Goal: Information Seeking & Learning: Learn about a topic

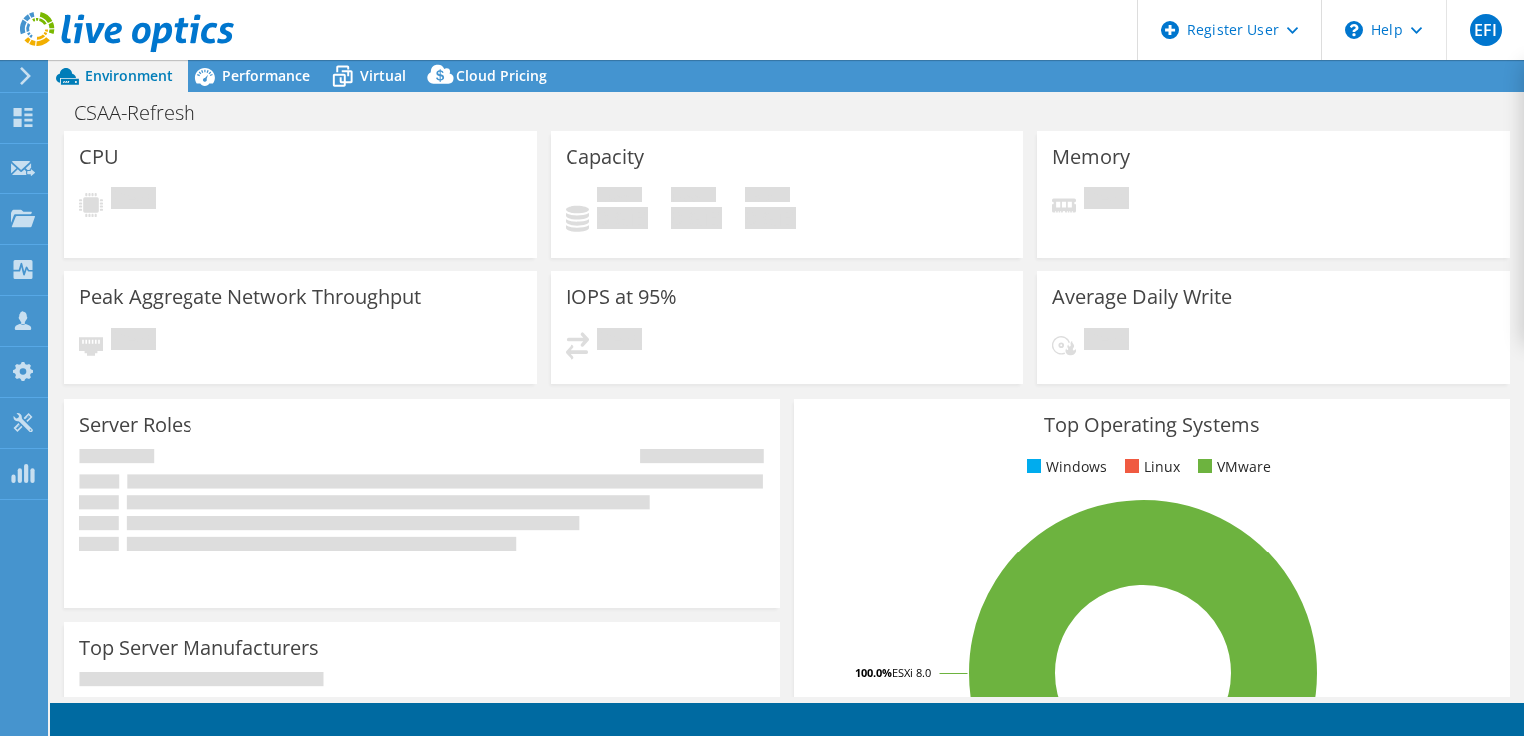
select select "USD"
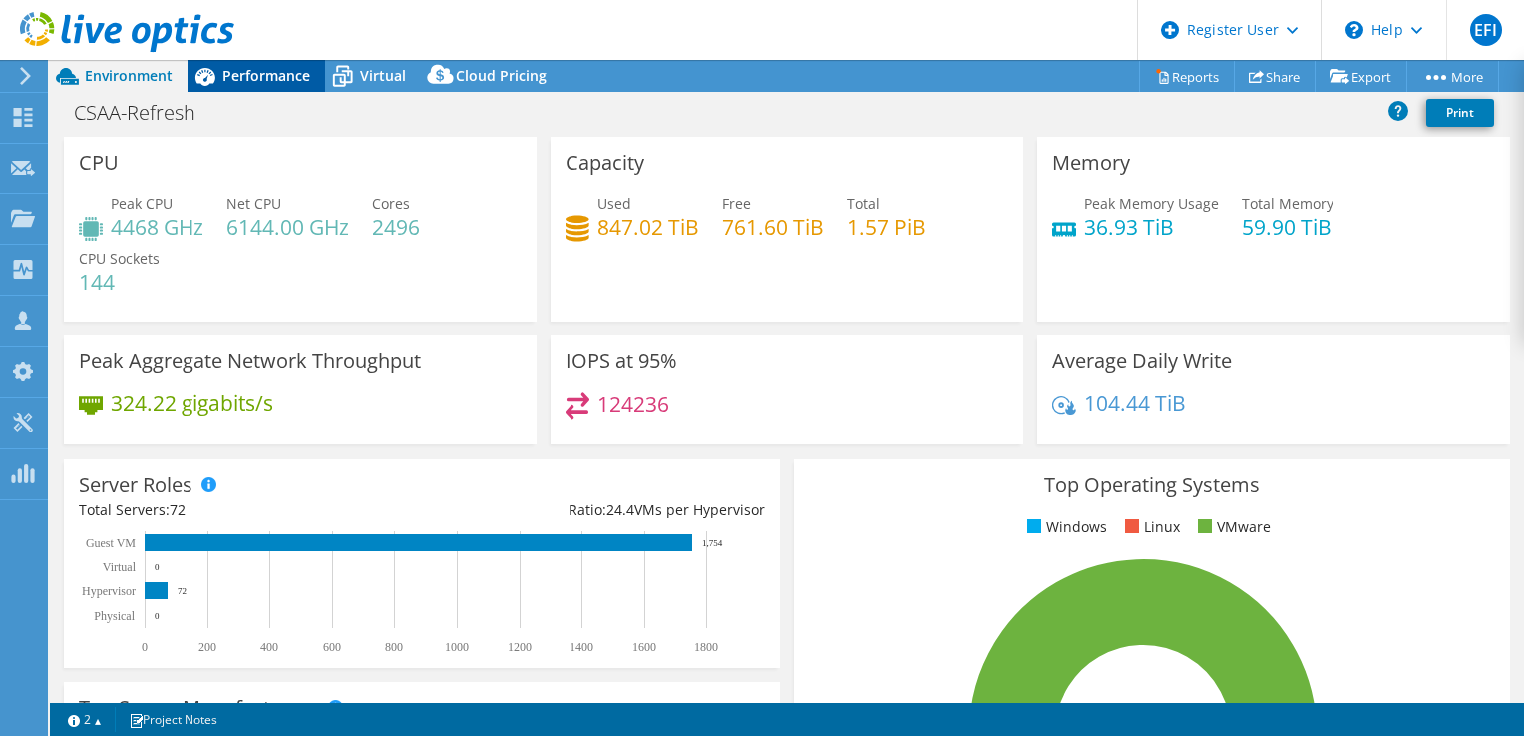
click at [237, 69] on span "Performance" at bounding box center [266, 75] width 88 height 19
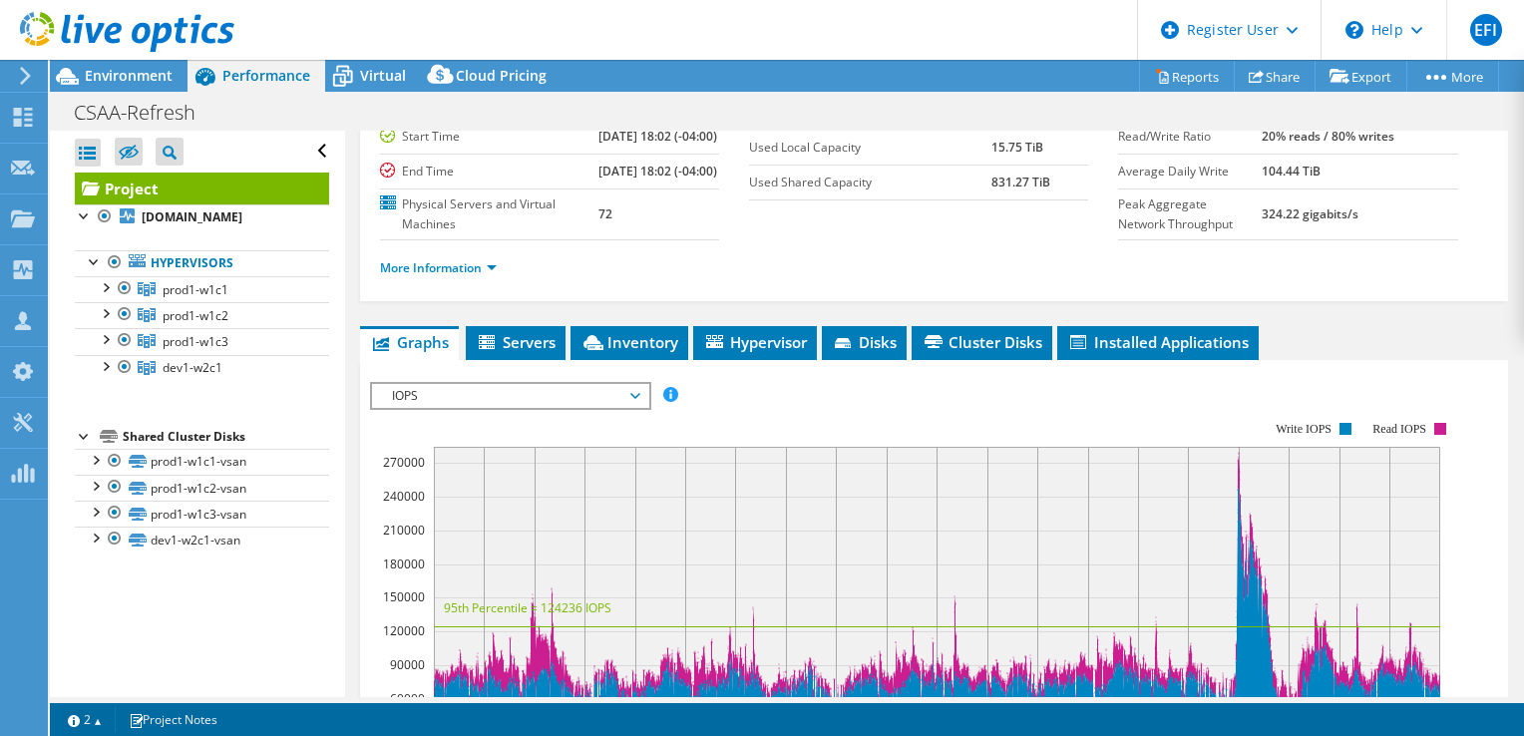
scroll to position [299, 0]
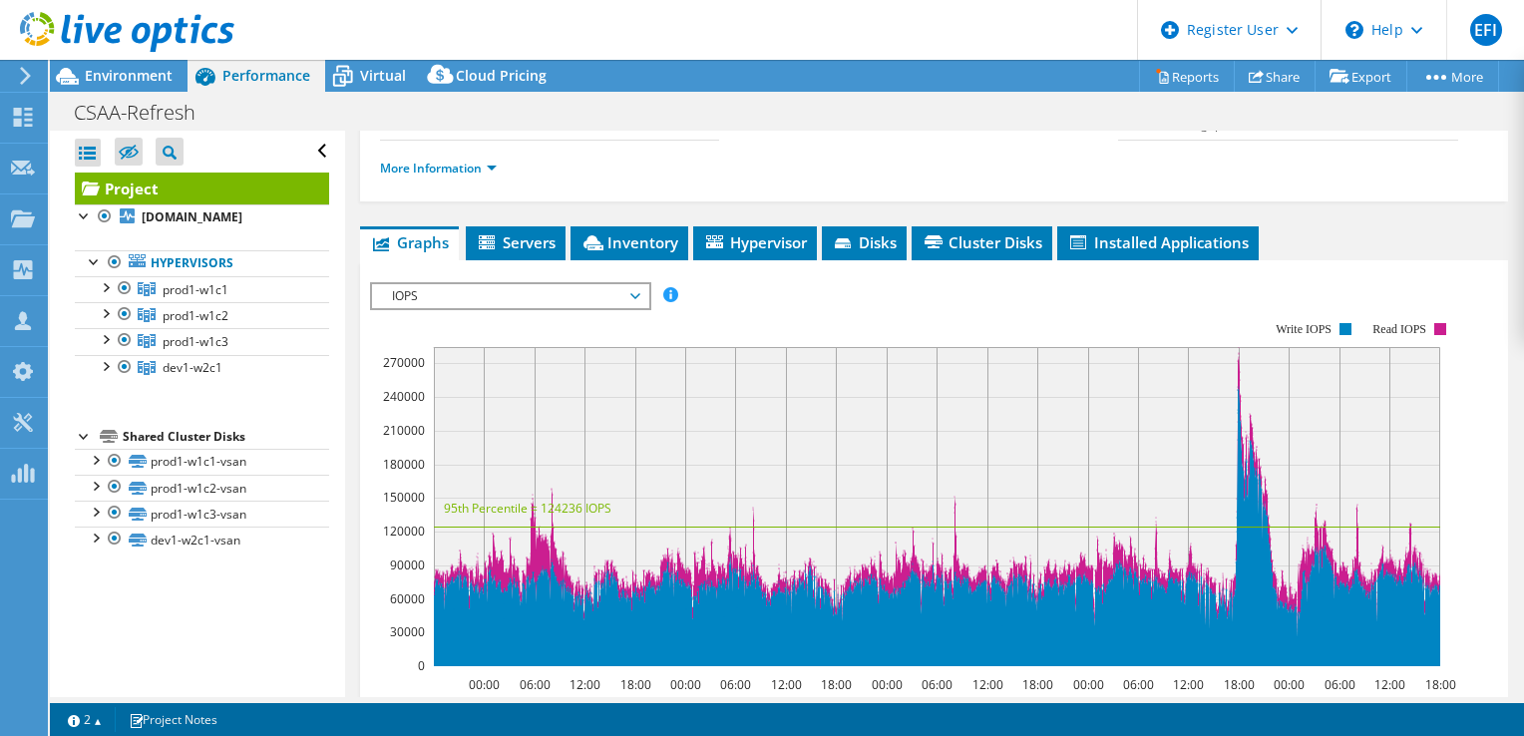
click at [634, 308] on span "IOPS" at bounding box center [510, 296] width 256 height 24
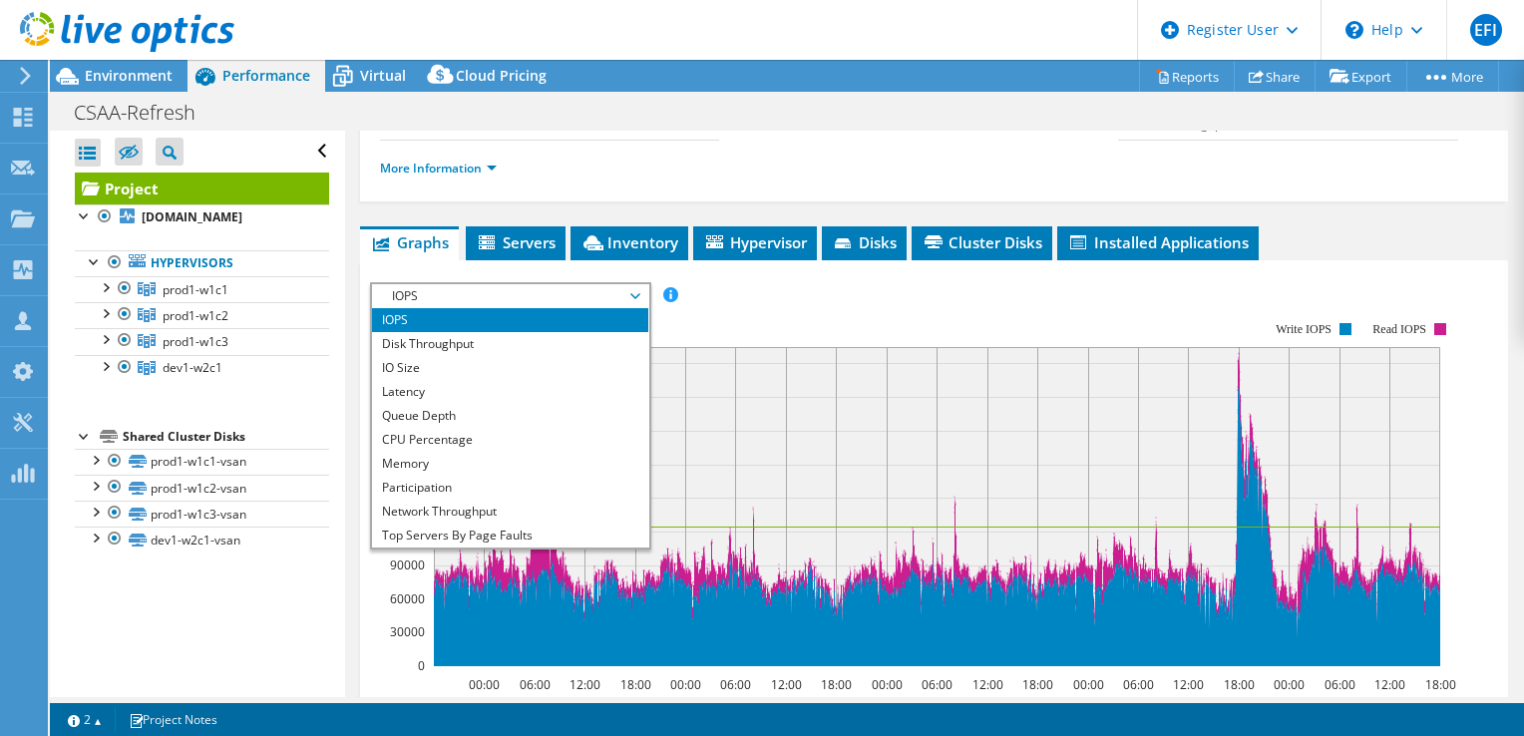
click at [1253, 180] on ul "More Information" at bounding box center [934, 166] width 1108 height 27
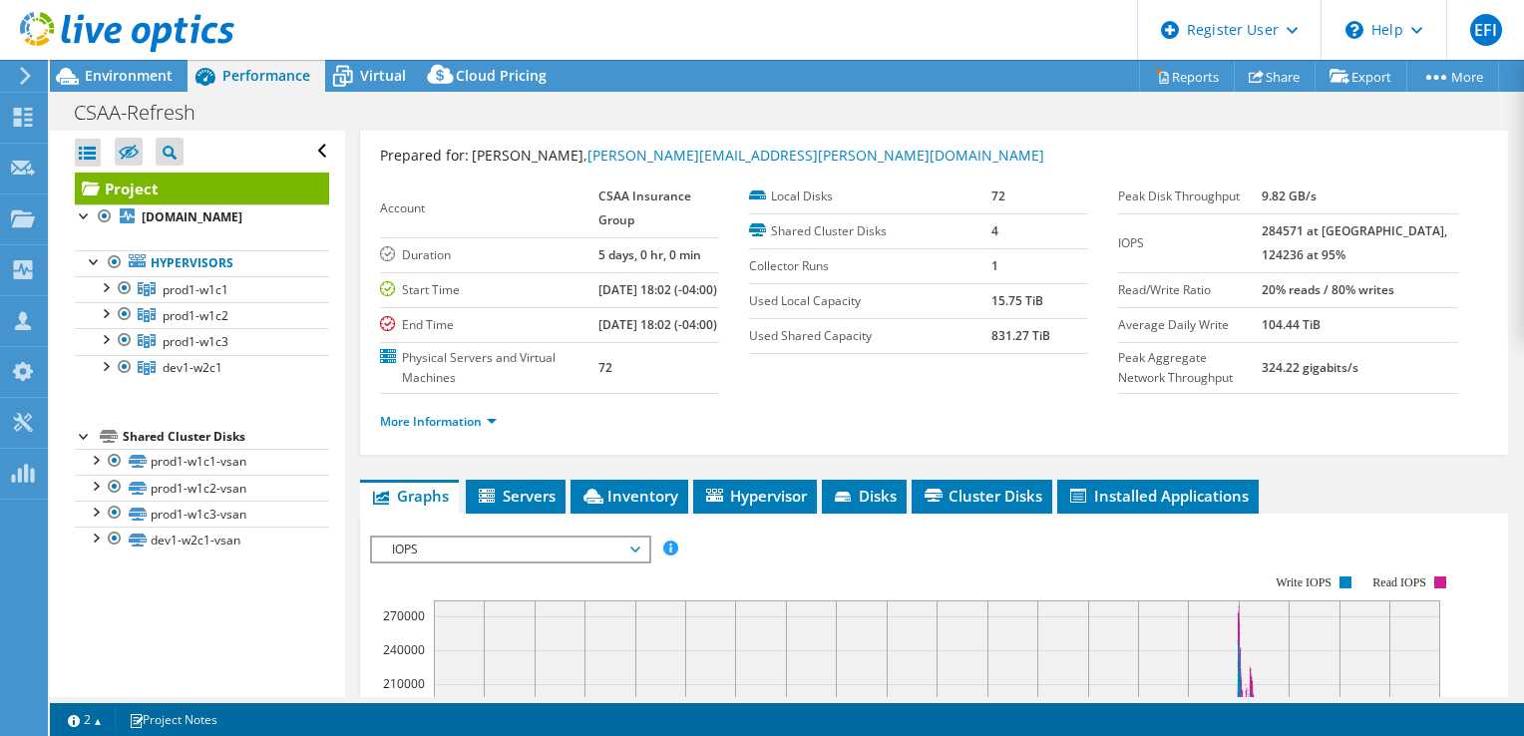
scroll to position [0, 0]
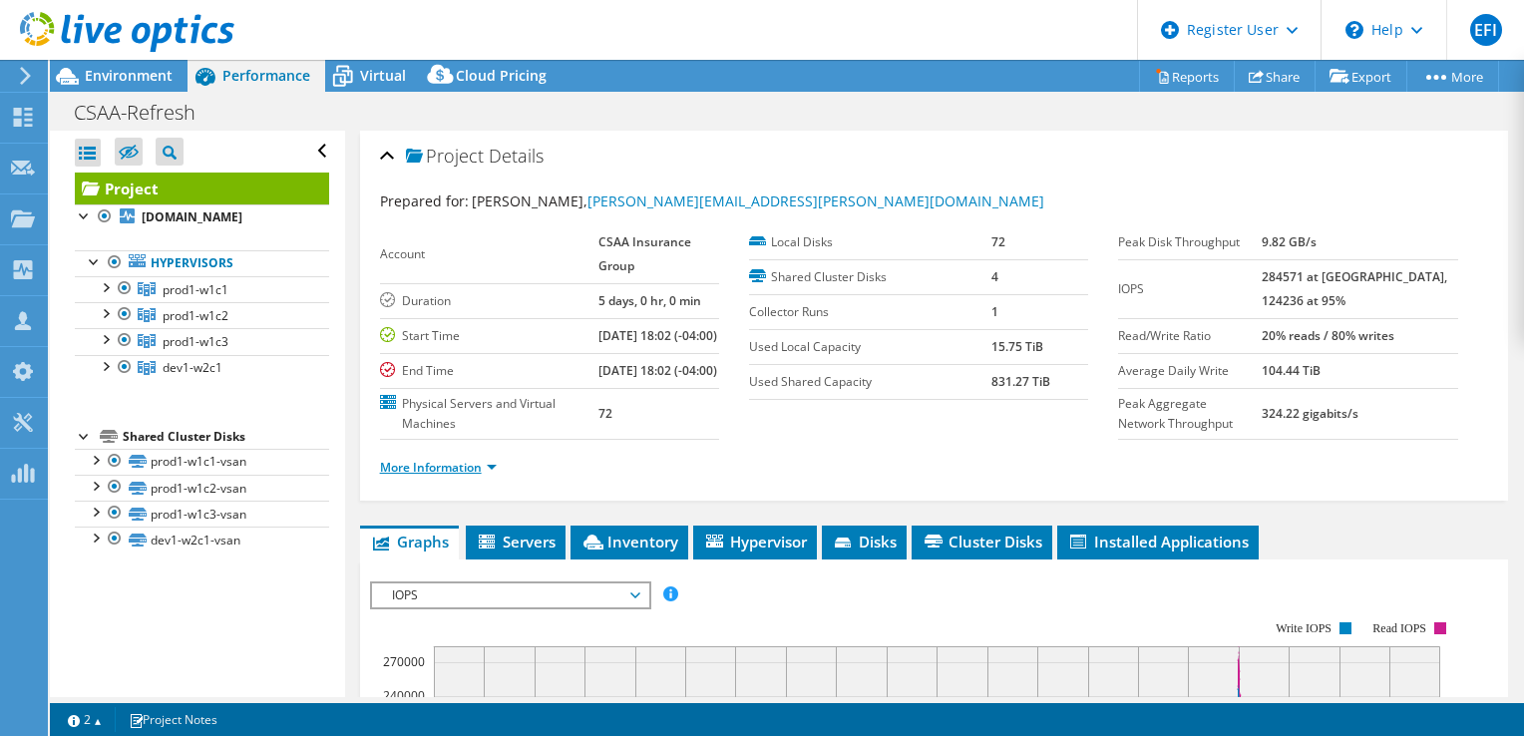
click at [492, 476] on link "More Information" at bounding box center [438, 467] width 117 height 17
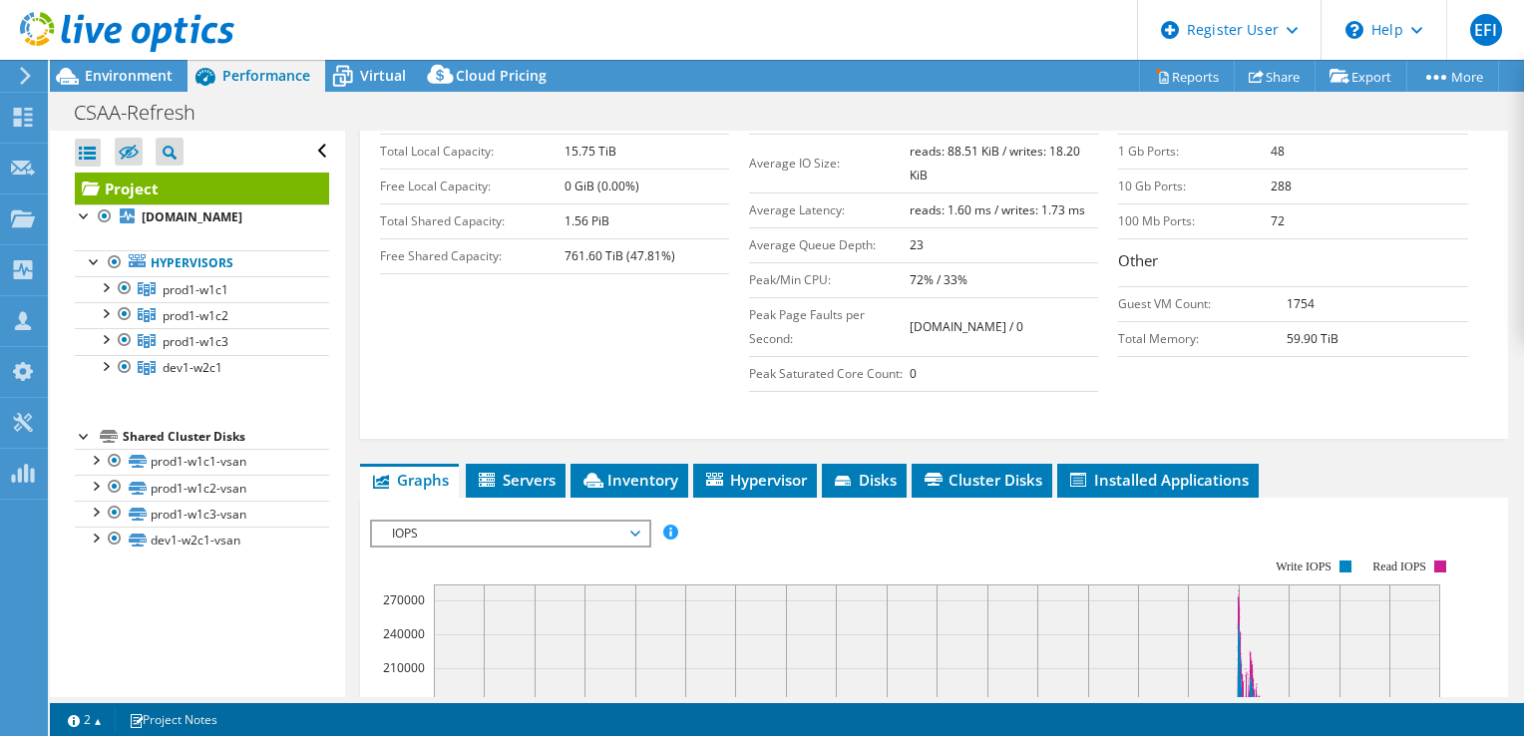
scroll to position [698, 0]
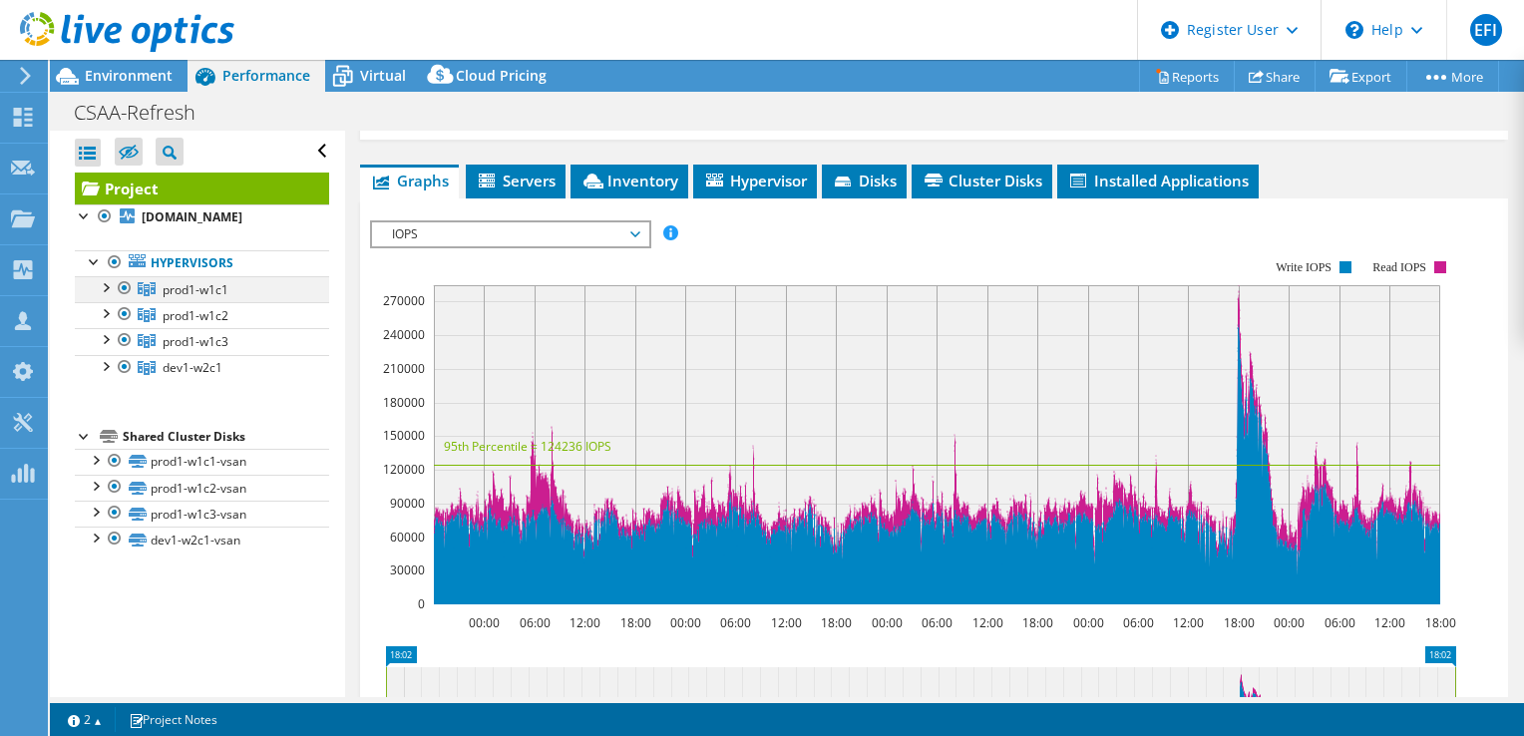
click at [106, 296] on div at bounding box center [105, 286] width 20 height 20
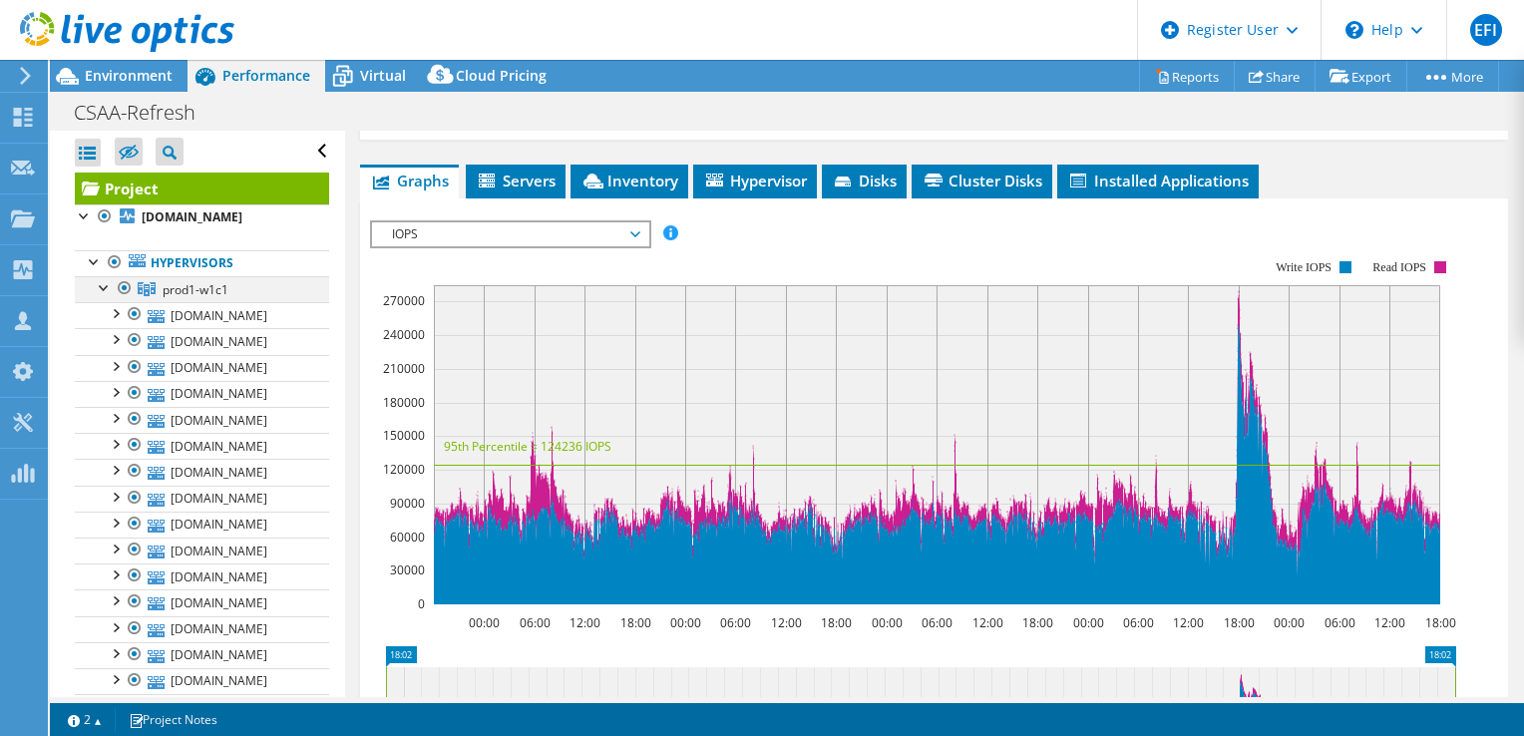
click at [104, 296] on div at bounding box center [105, 286] width 20 height 20
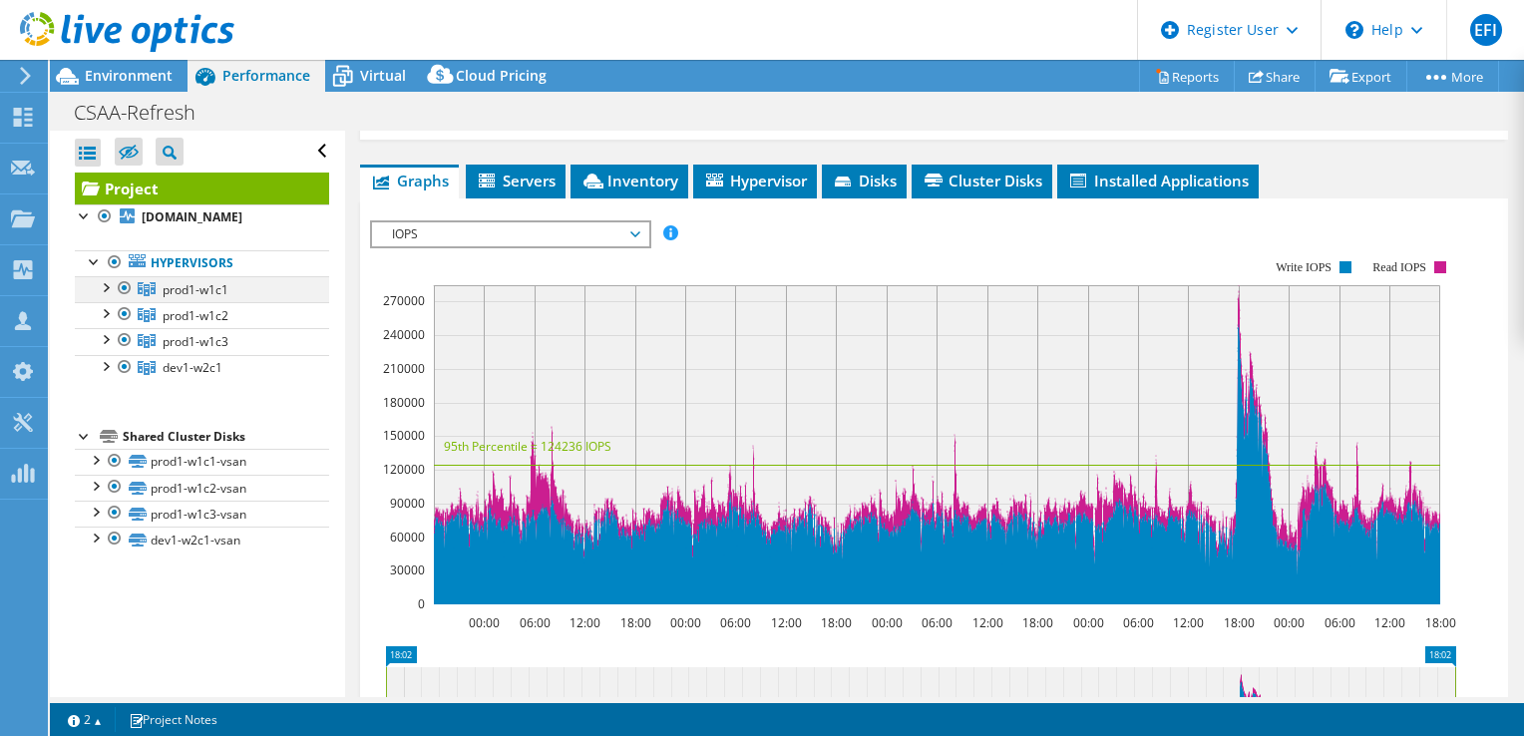
click at [123, 300] on div at bounding box center [125, 288] width 20 height 24
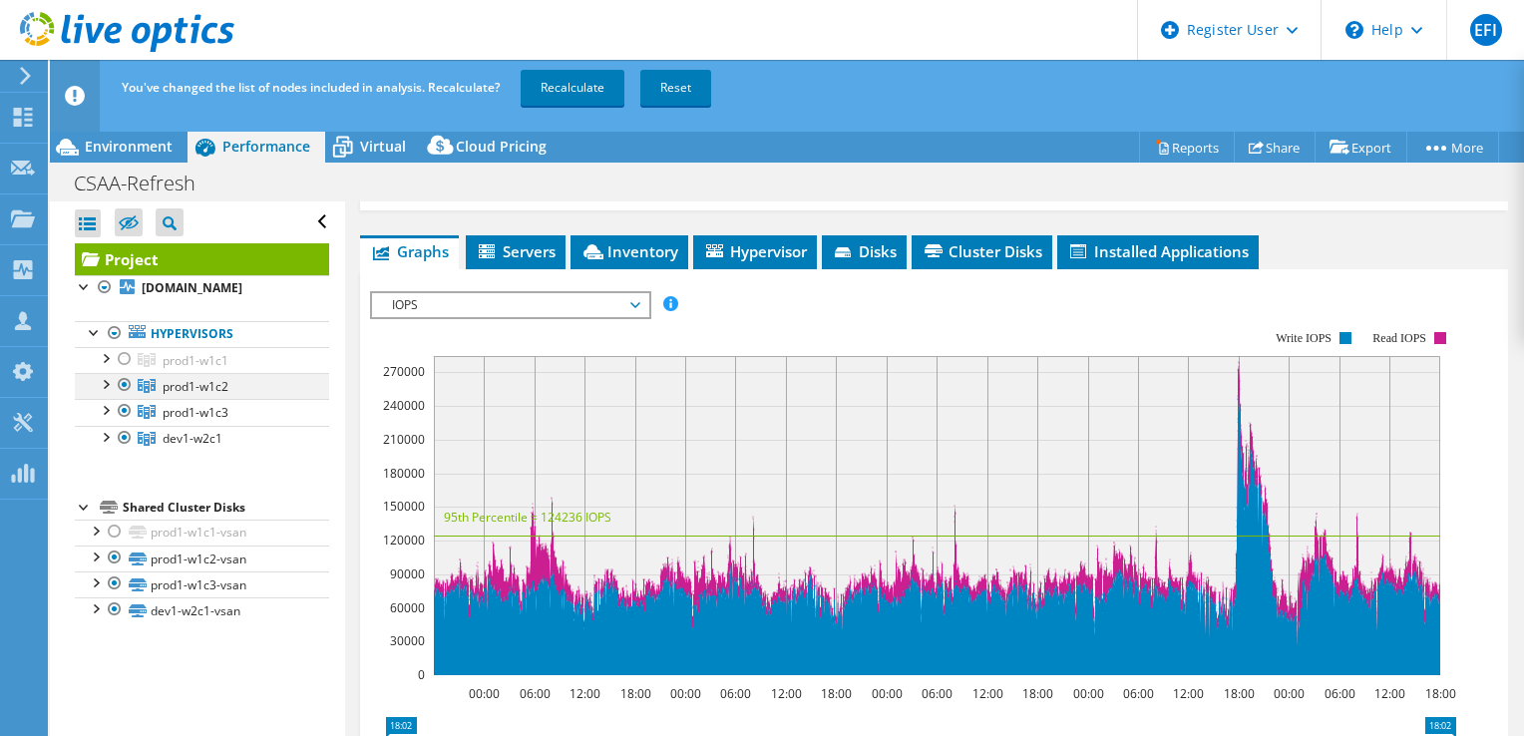
click at [127, 396] on div at bounding box center [125, 385] width 20 height 24
click at [124, 423] on div at bounding box center [125, 411] width 20 height 24
click at [320, 465] on div "Open All Close All Hide Excluded Nodes Project Tree Filter" at bounding box center [197, 484] width 294 height 566
click at [123, 449] on div at bounding box center [125, 438] width 20 height 24
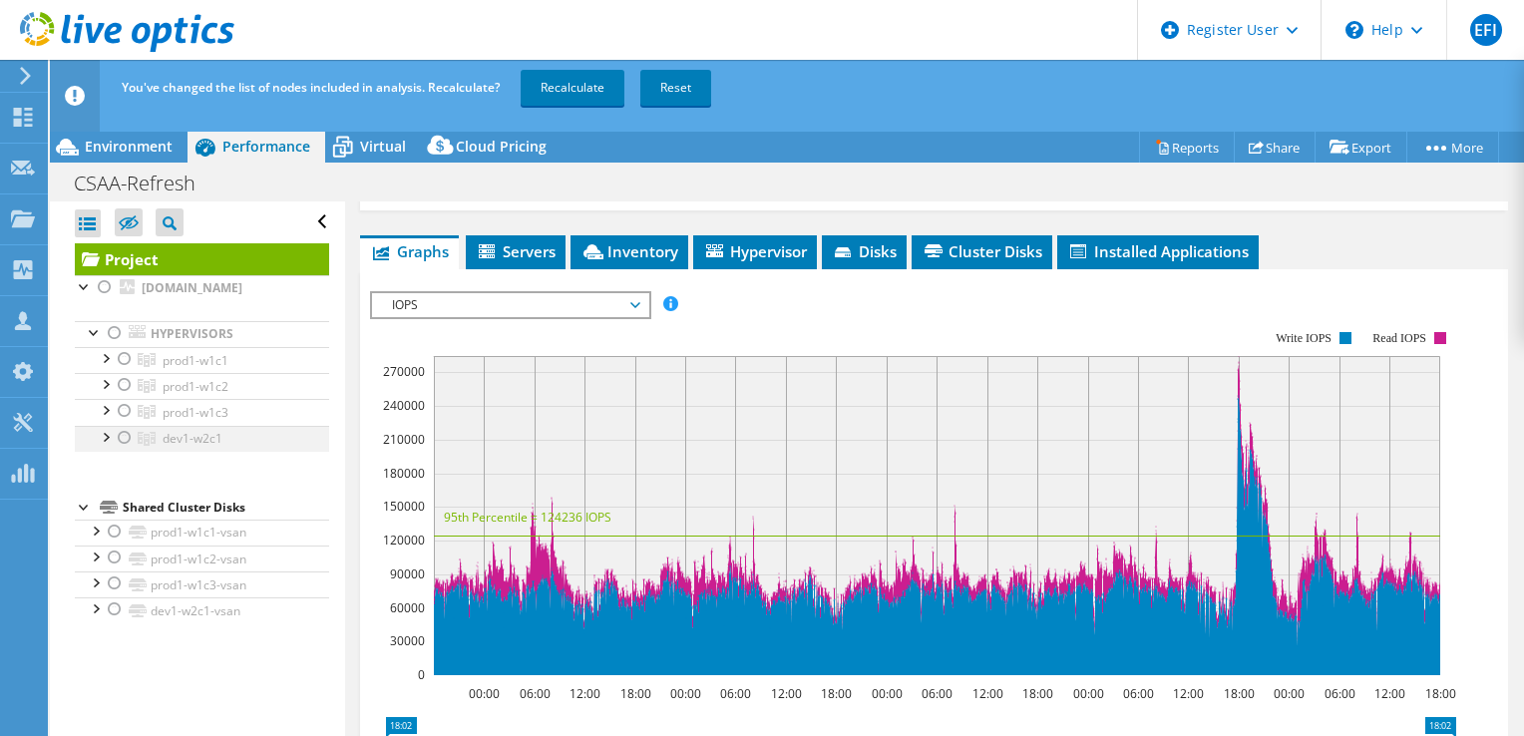
click at [122, 450] on div at bounding box center [125, 438] width 20 height 24
click at [127, 450] on div at bounding box center [125, 438] width 20 height 24
click at [116, 345] on div at bounding box center [115, 333] width 20 height 24
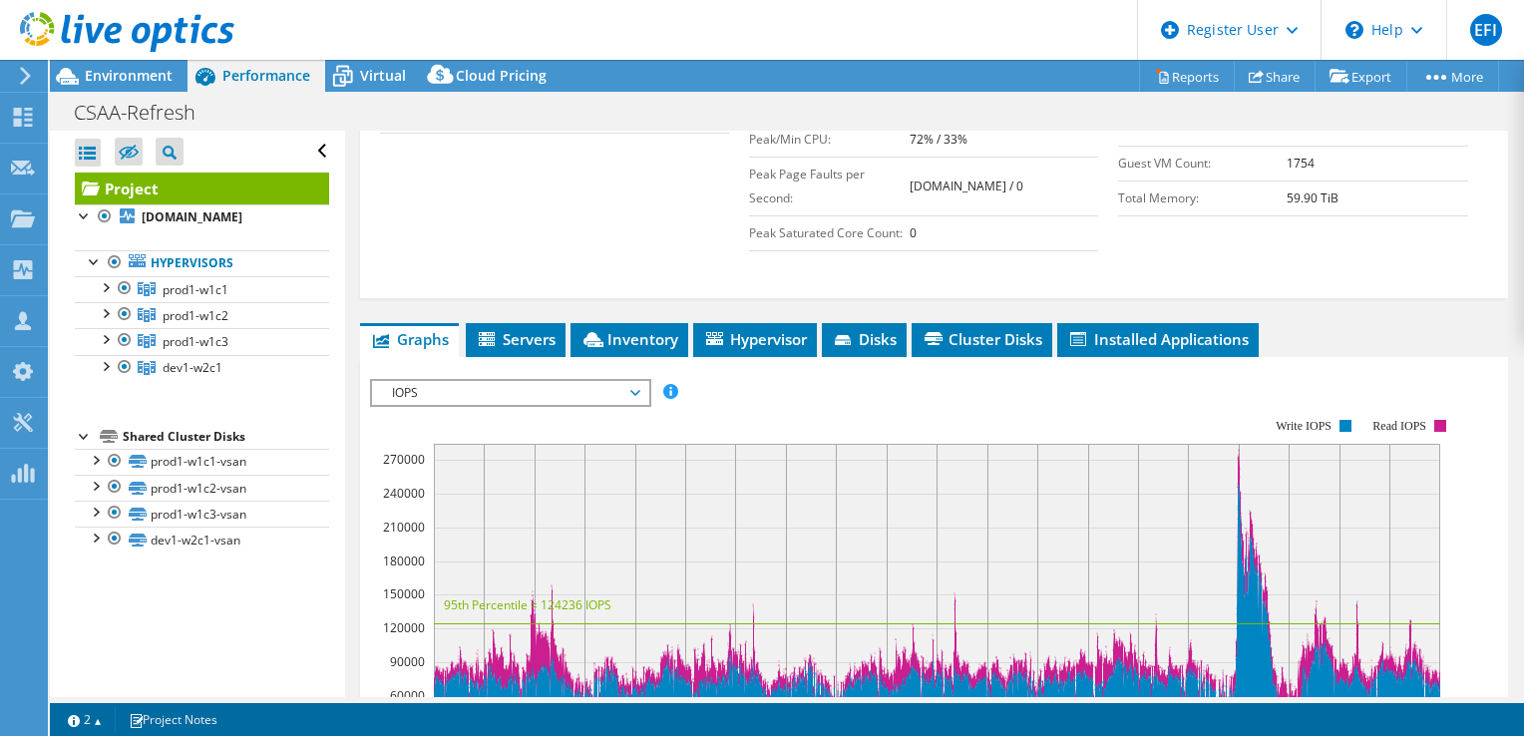
scroll to position [669, 0]
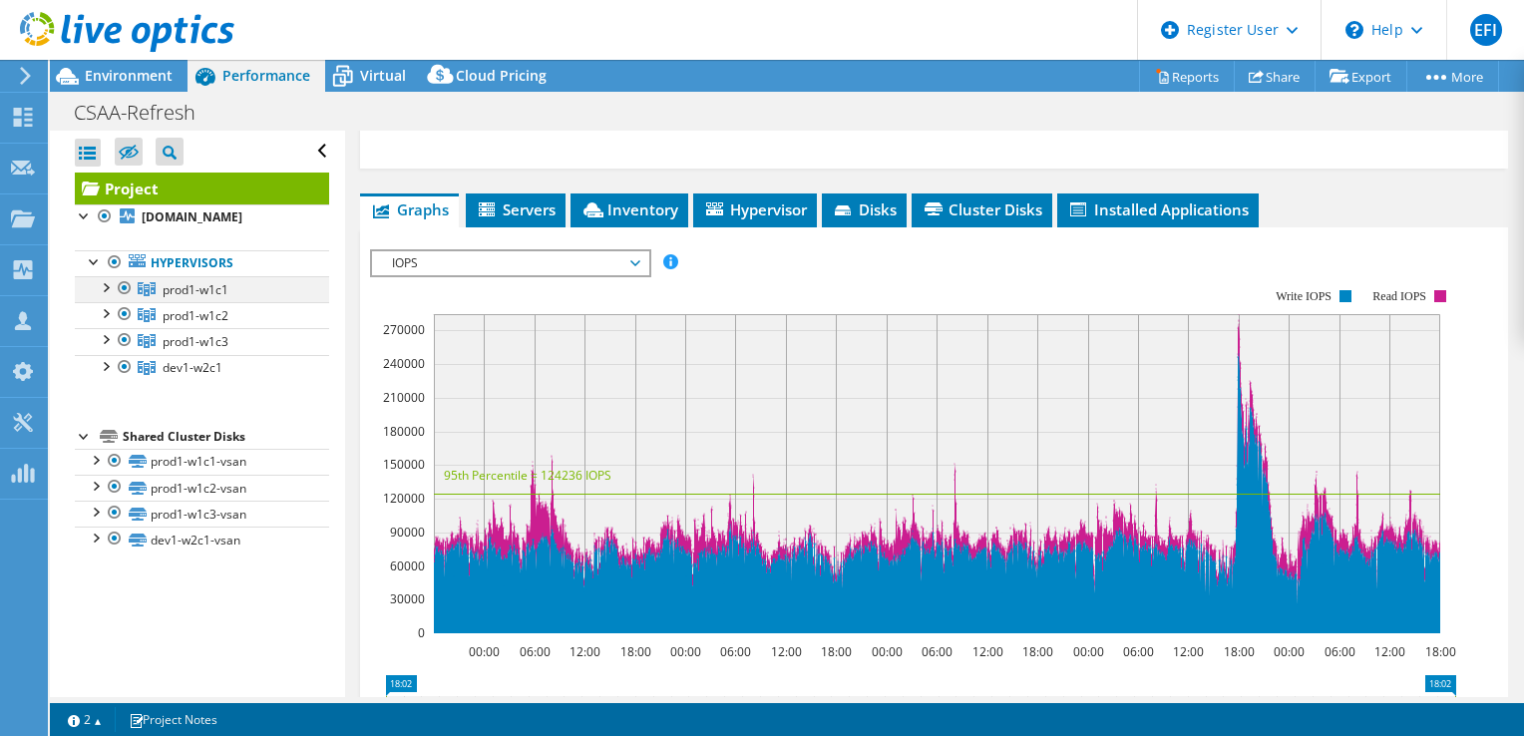
click at [111, 296] on div at bounding box center [105, 286] width 20 height 20
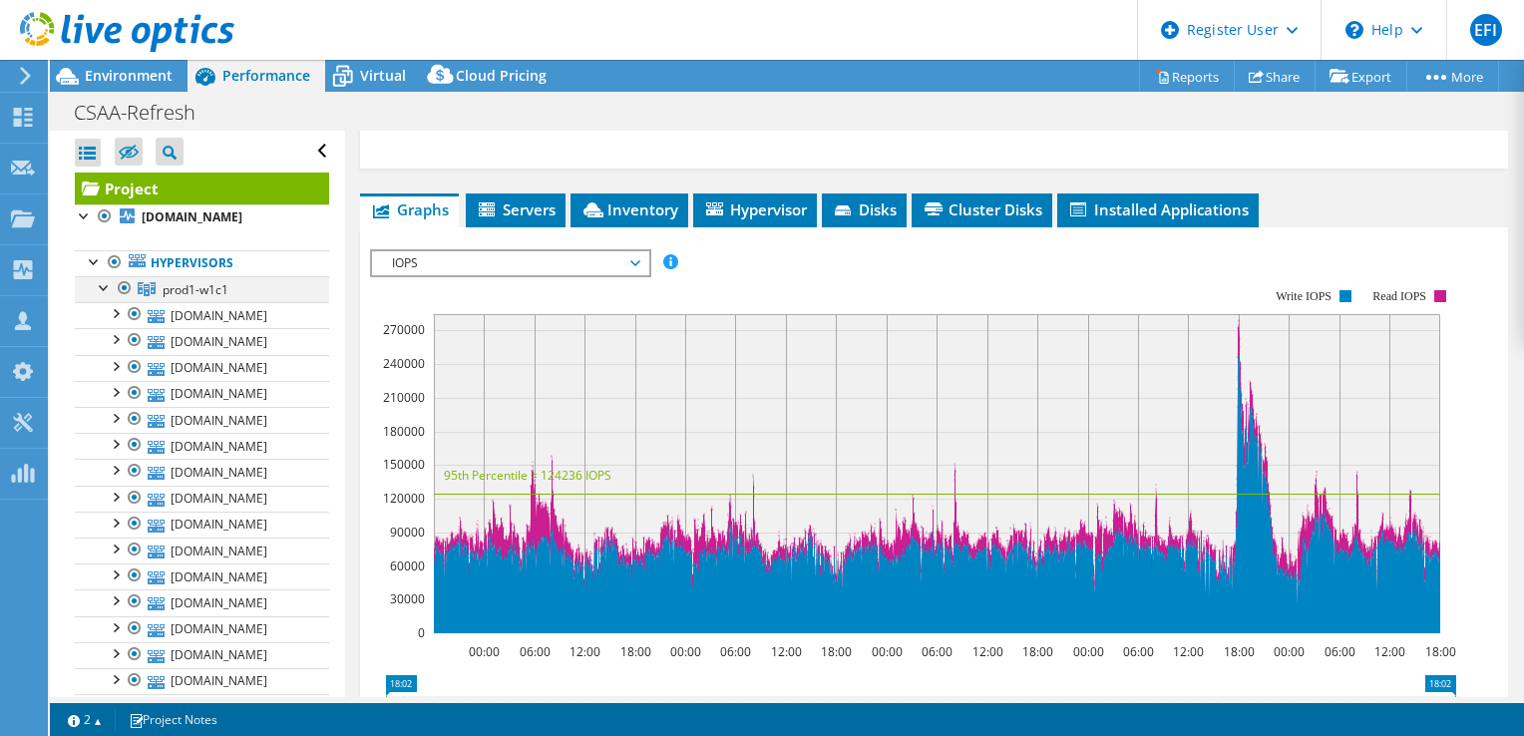
click at [100, 296] on div at bounding box center [105, 286] width 20 height 20
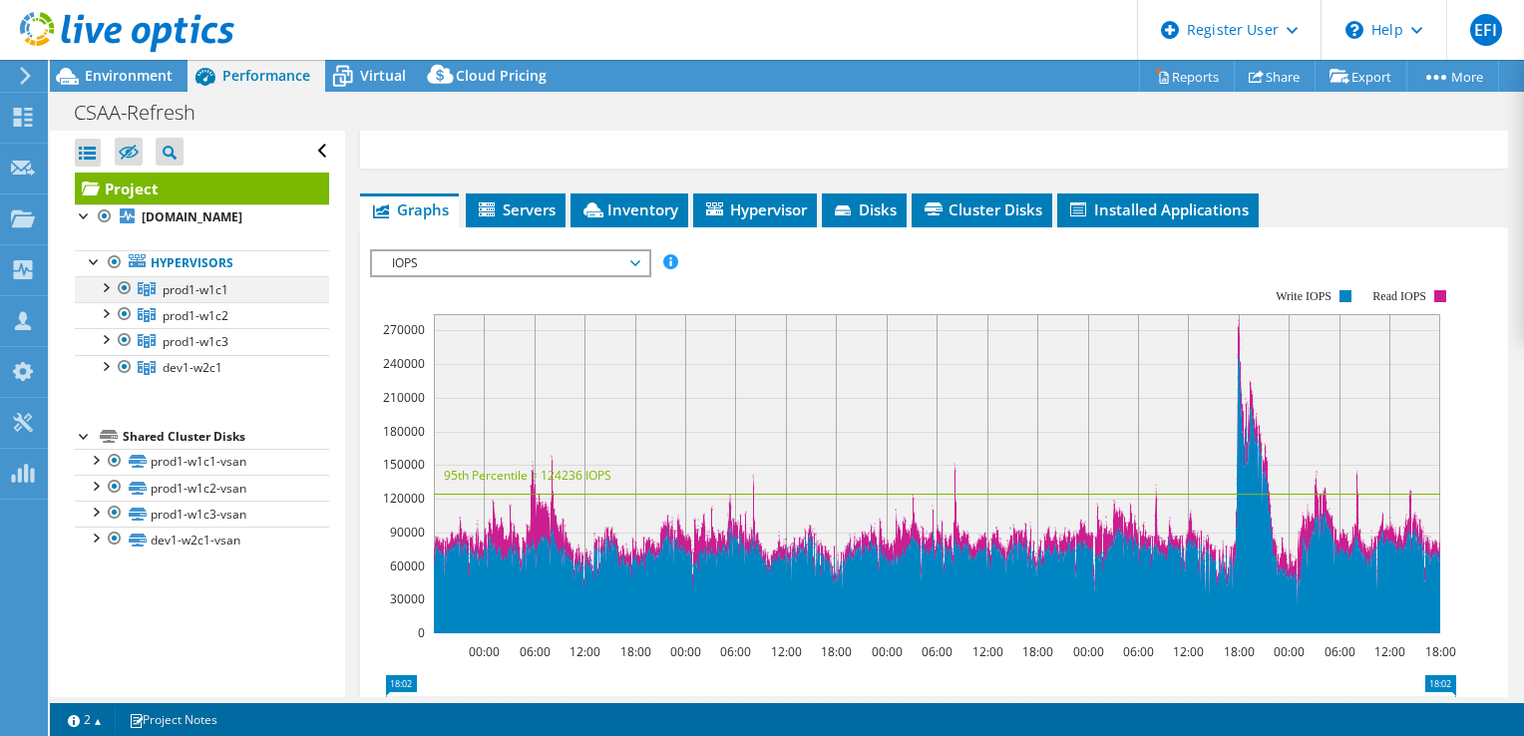
click at [126, 300] on div at bounding box center [125, 288] width 20 height 24
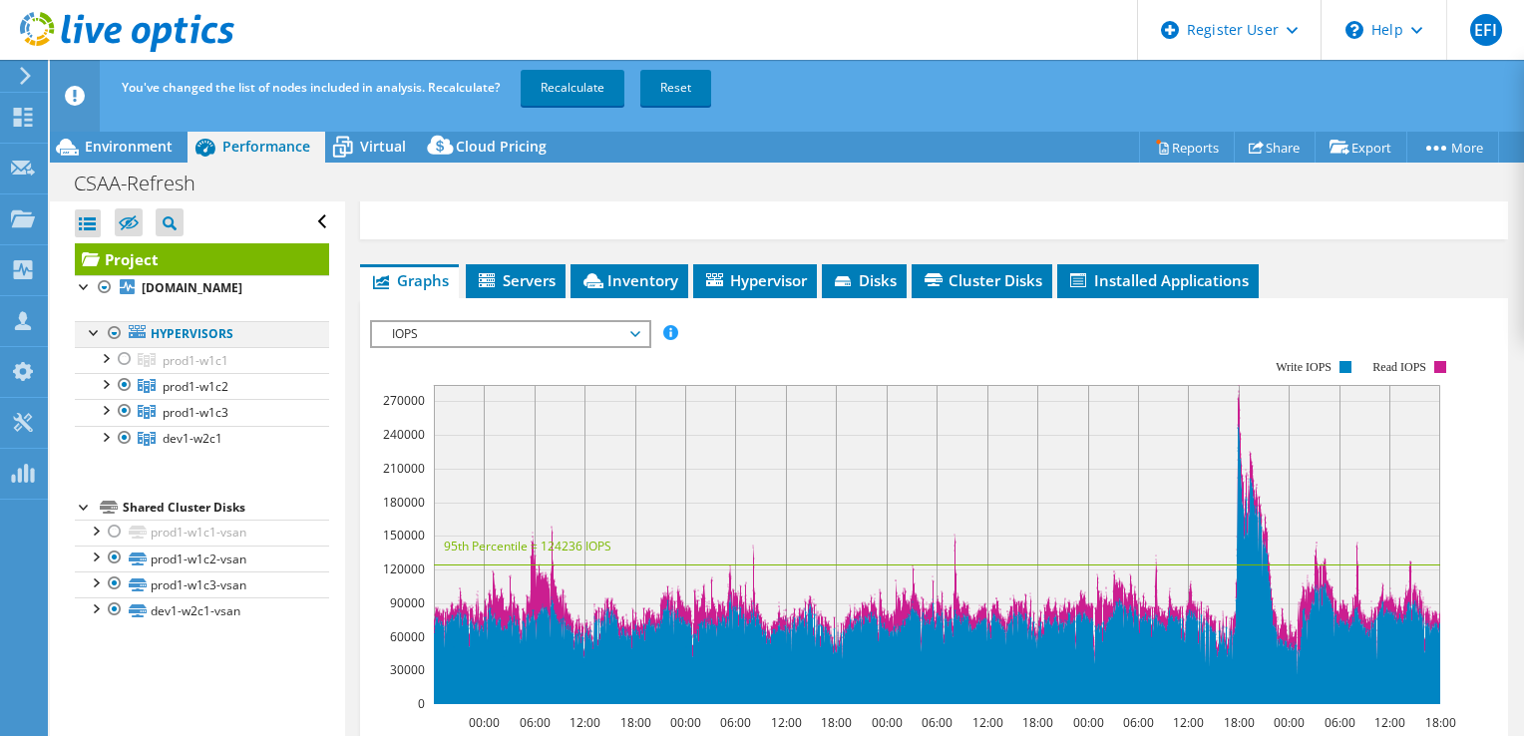
click at [116, 345] on div at bounding box center [115, 333] width 20 height 24
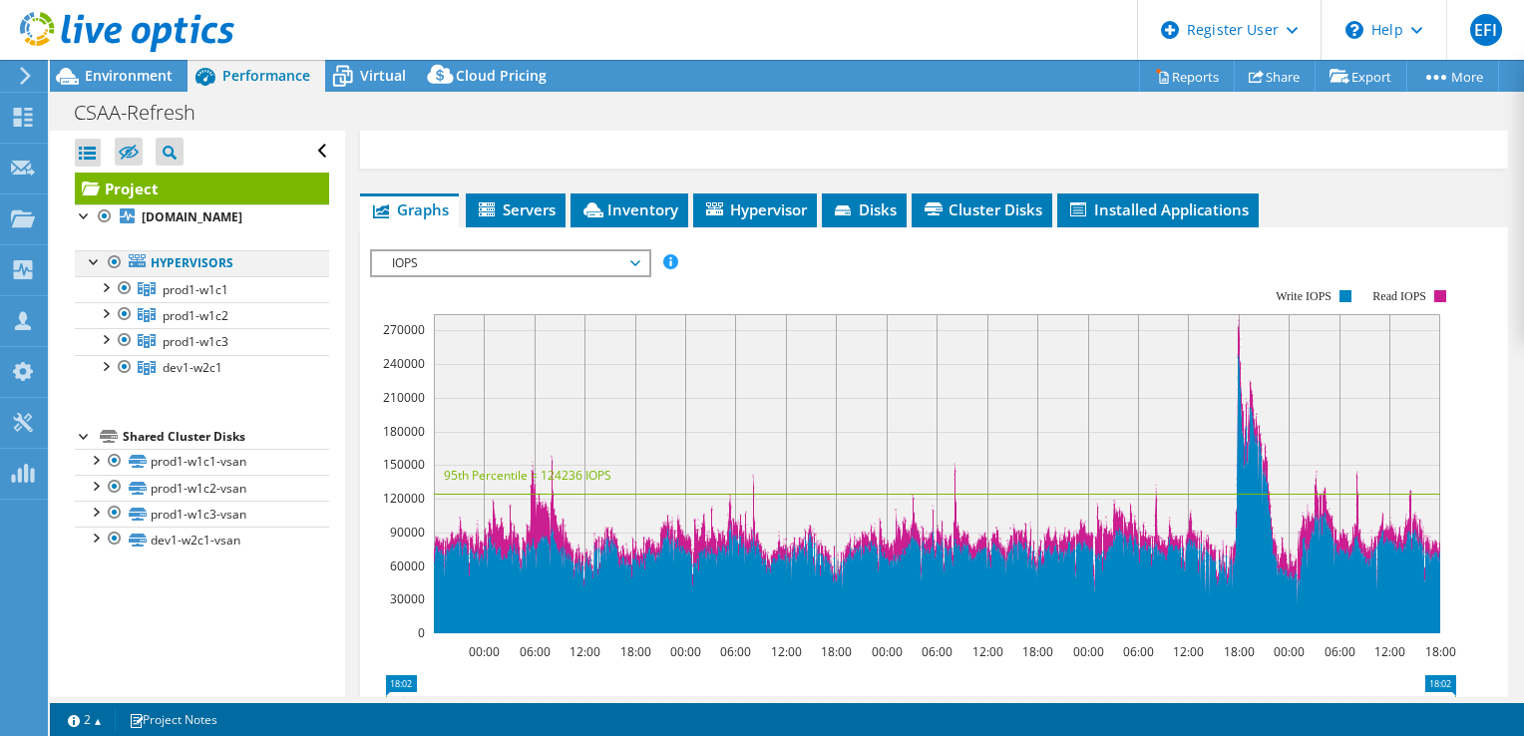
click at [116, 274] on div at bounding box center [115, 262] width 20 height 24
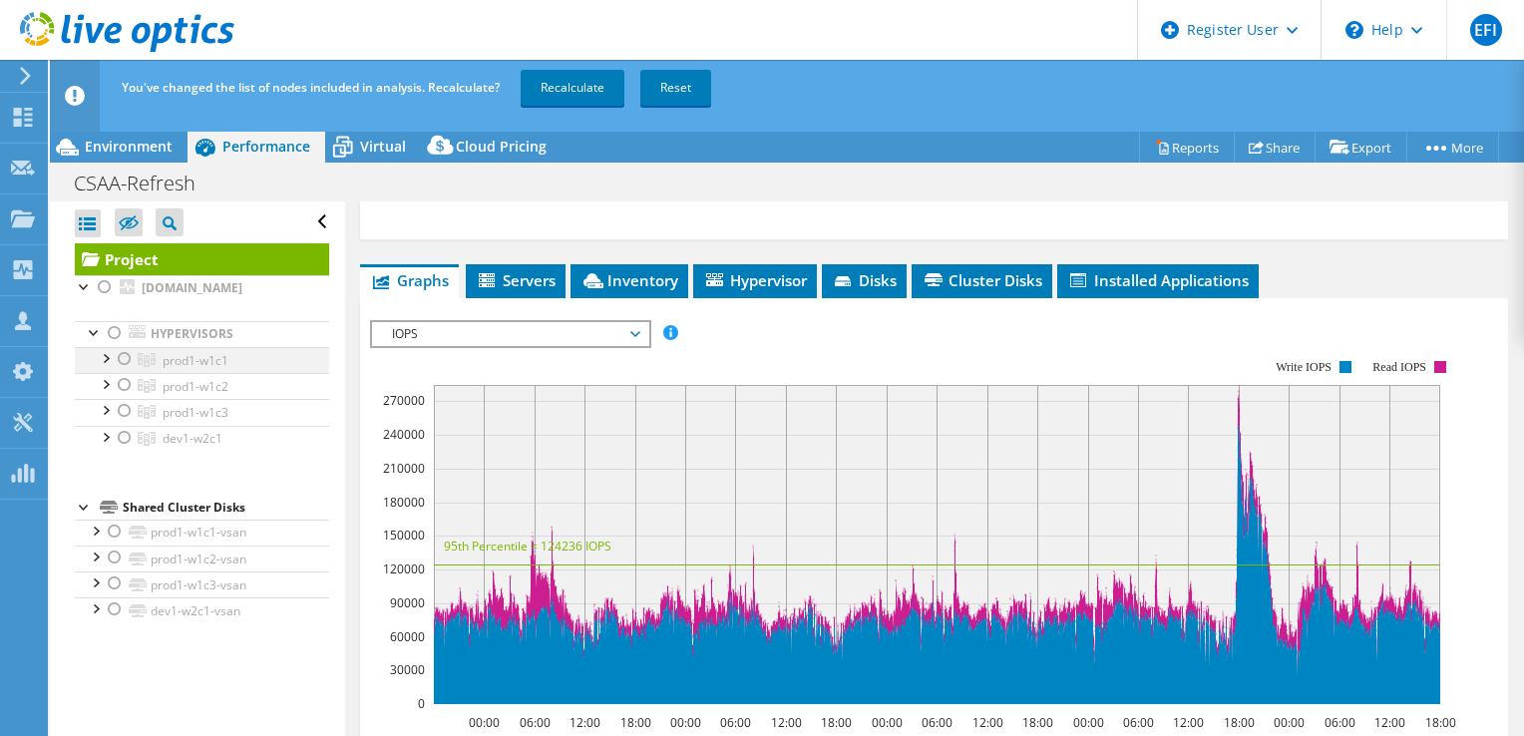
click at [125, 371] on div at bounding box center [125, 359] width 20 height 24
click at [196, 369] on span "prod1-w1c1" at bounding box center [196, 360] width 66 height 17
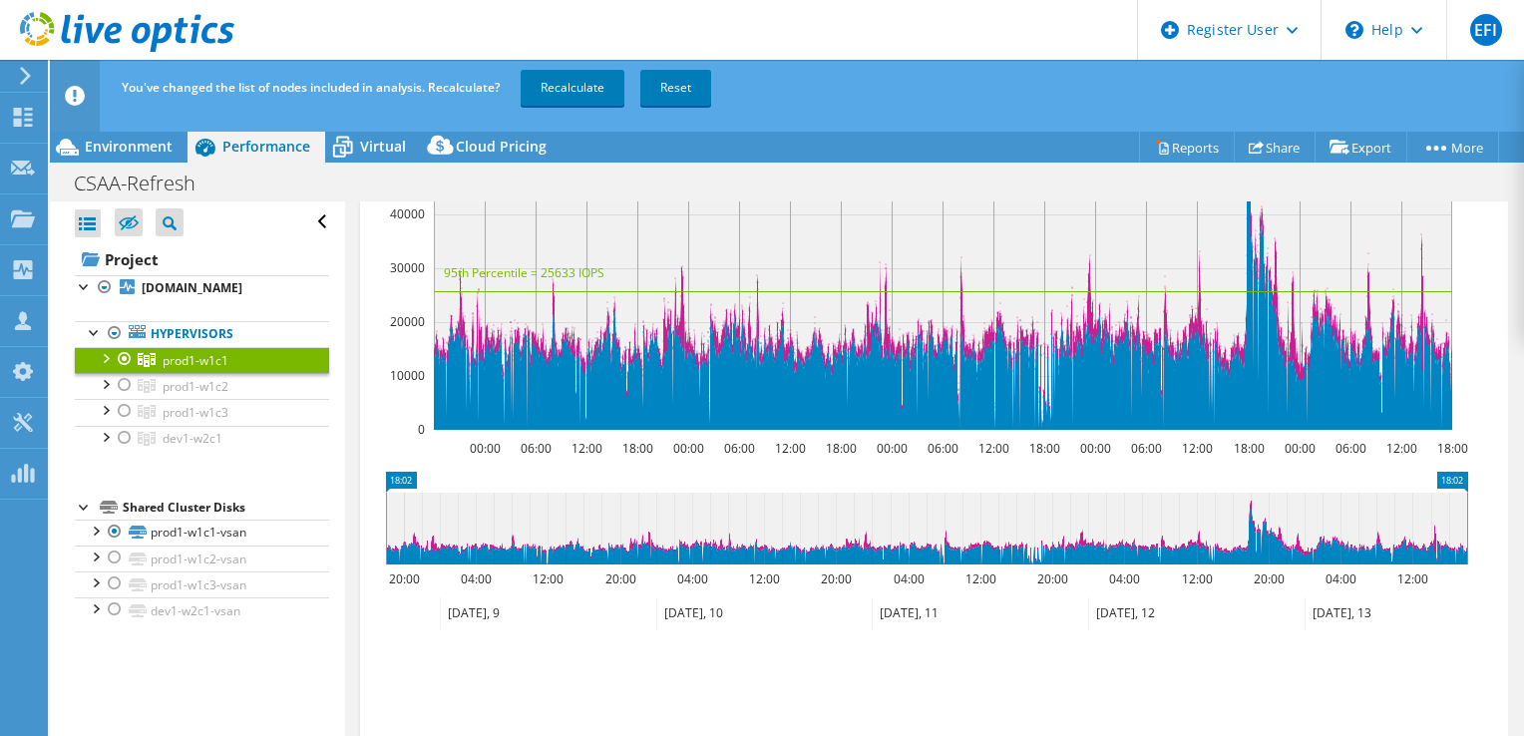
scroll to position [487, 0]
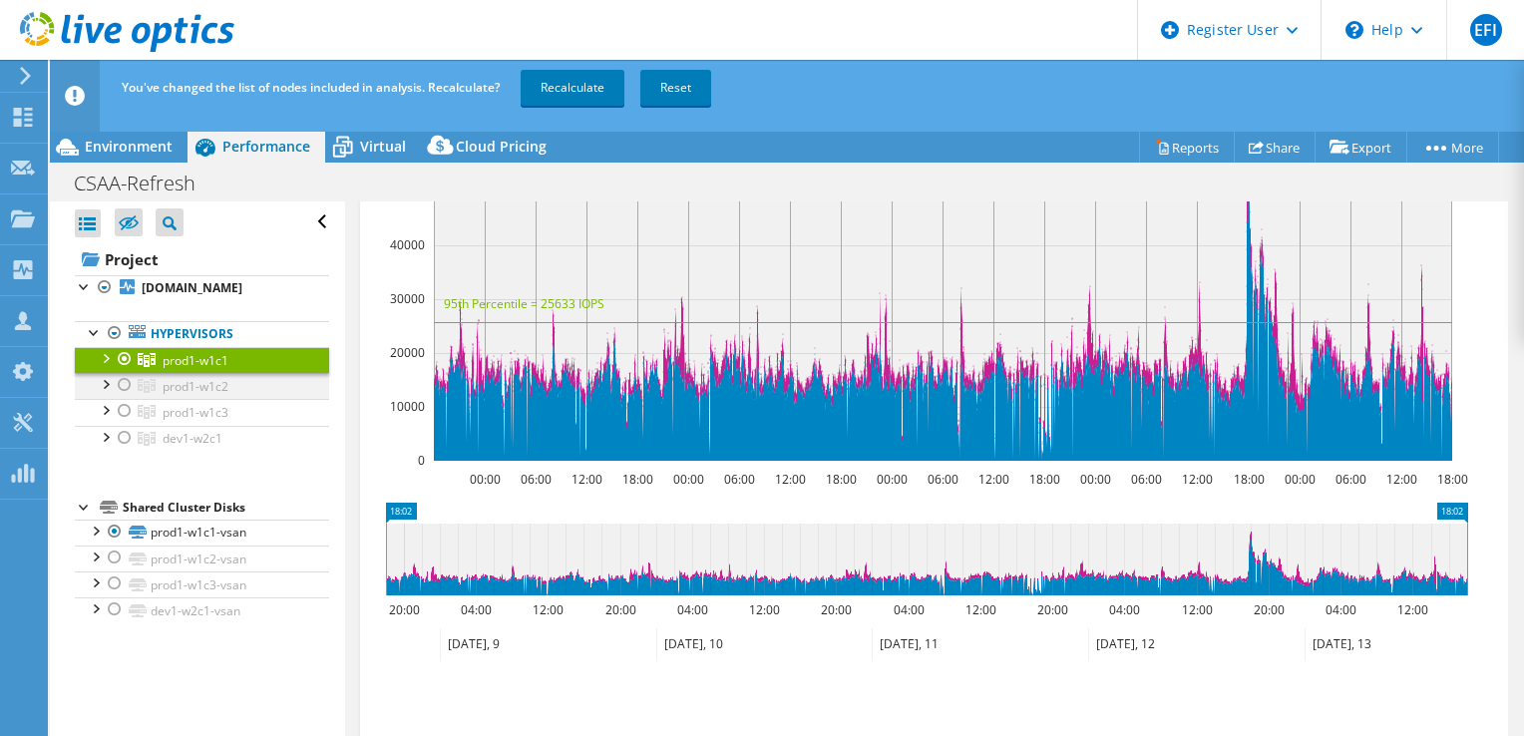
click at [128, 397] on div at bounding box center [125, 385] width 20 height 24
click at [122, 371] on div at bounding box center [125, 359] width 20 height 24
click at [128, 397] on div at bounding box center [125, 385] width 20 height 24
click at [112, 393] on div at bounding box center [105, 383] width 20 height 20
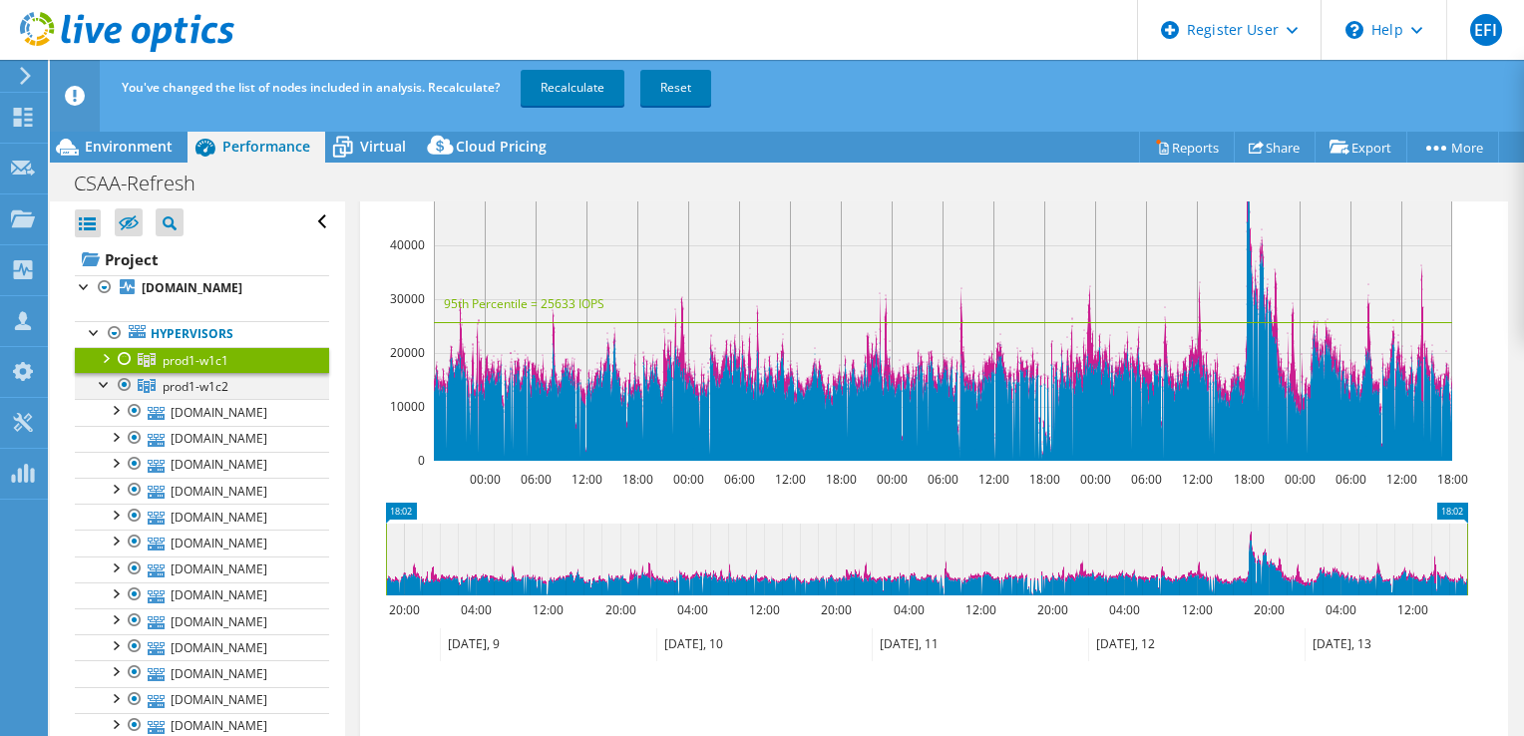
click at [108, 393] on div at bounding box center [105, 383] width 20 height 20
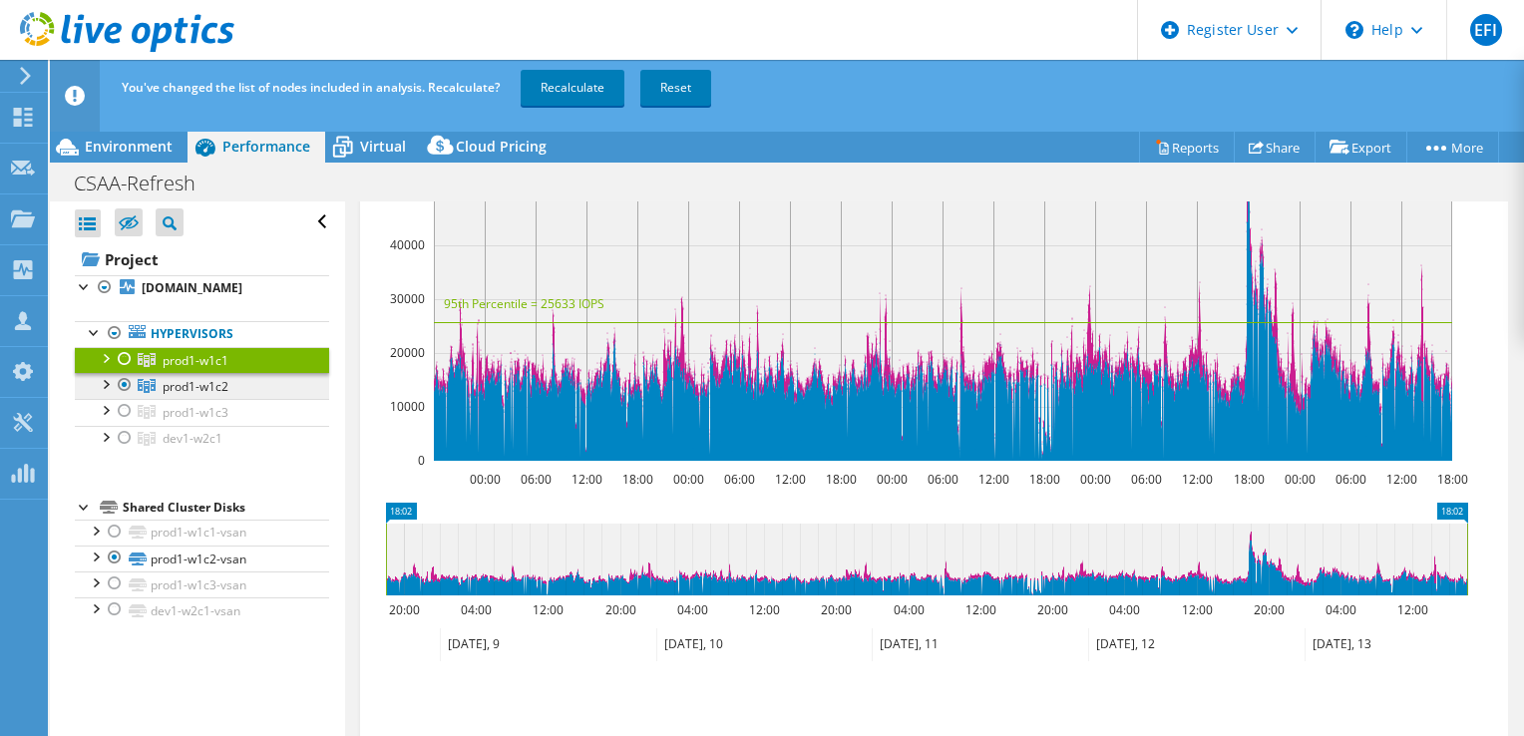
click at [184, 369] on span "prod1-w1c2" at bounding box center [196, 360] width 66 height 17
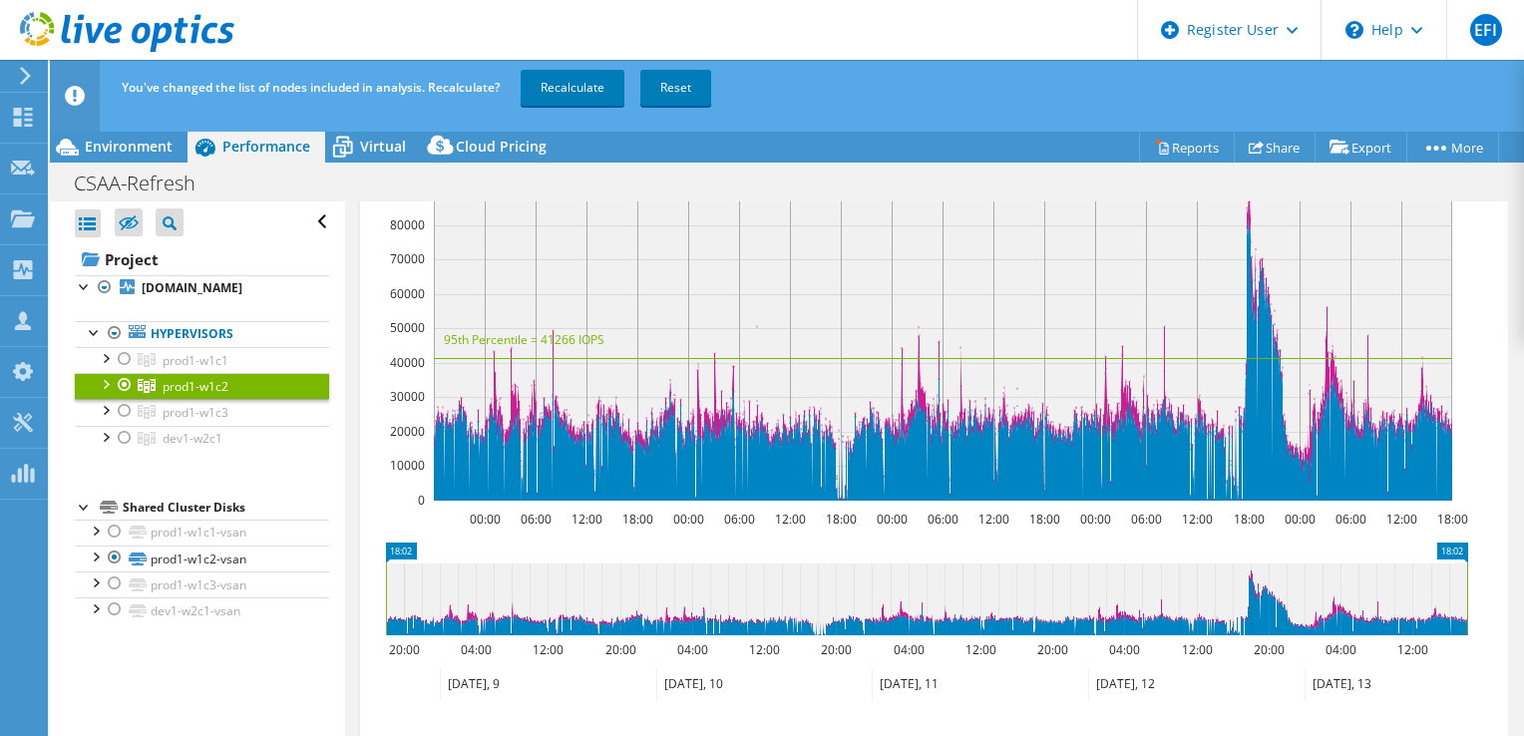
scroll to position [387, 0]
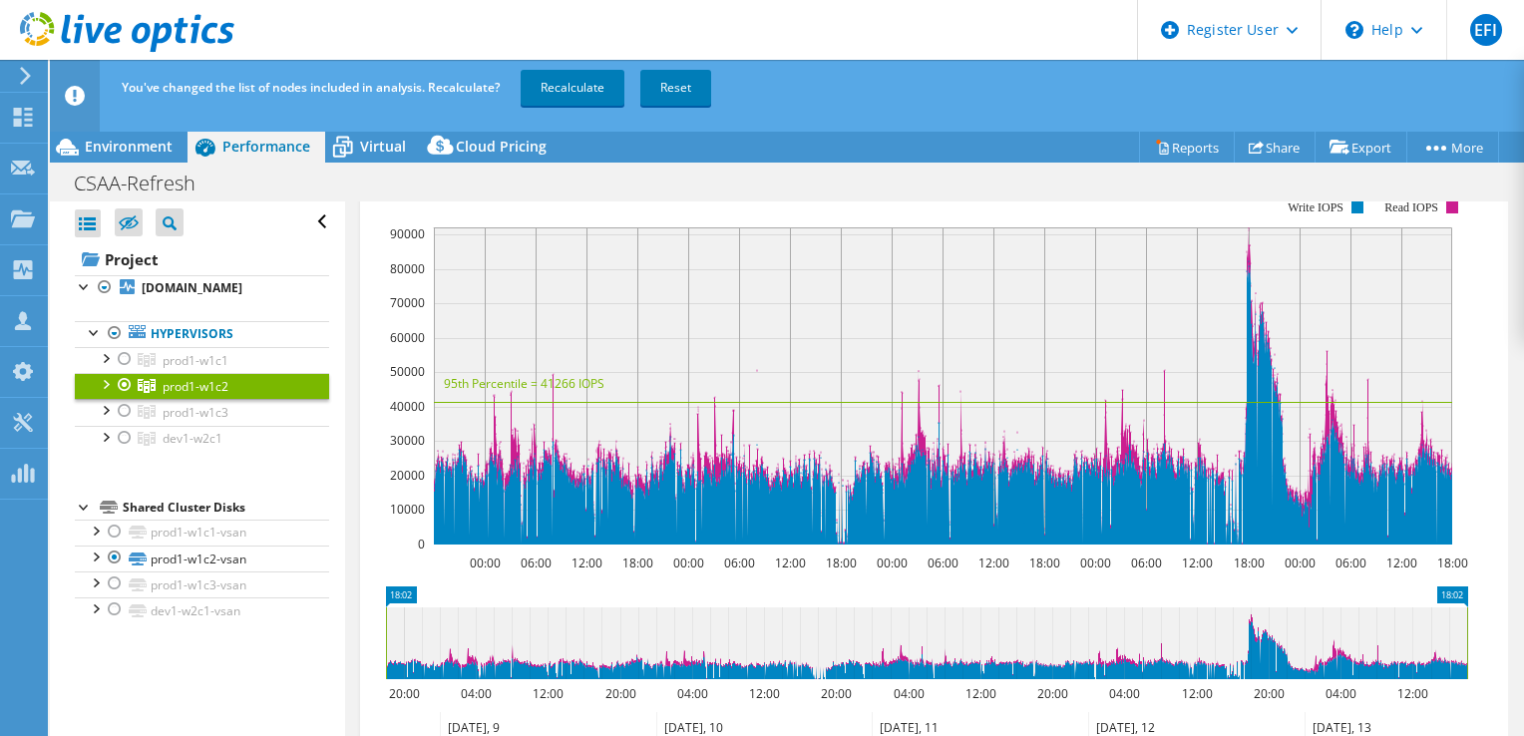
click at [123, 397] on div at bounding box center [125, 385] width 20 height 24
click at [127, 423] on div at bounding box center [125, 411] width 20 height 24
click at [104, 393] on div at bounding box center [105, 383] width 20 height 20
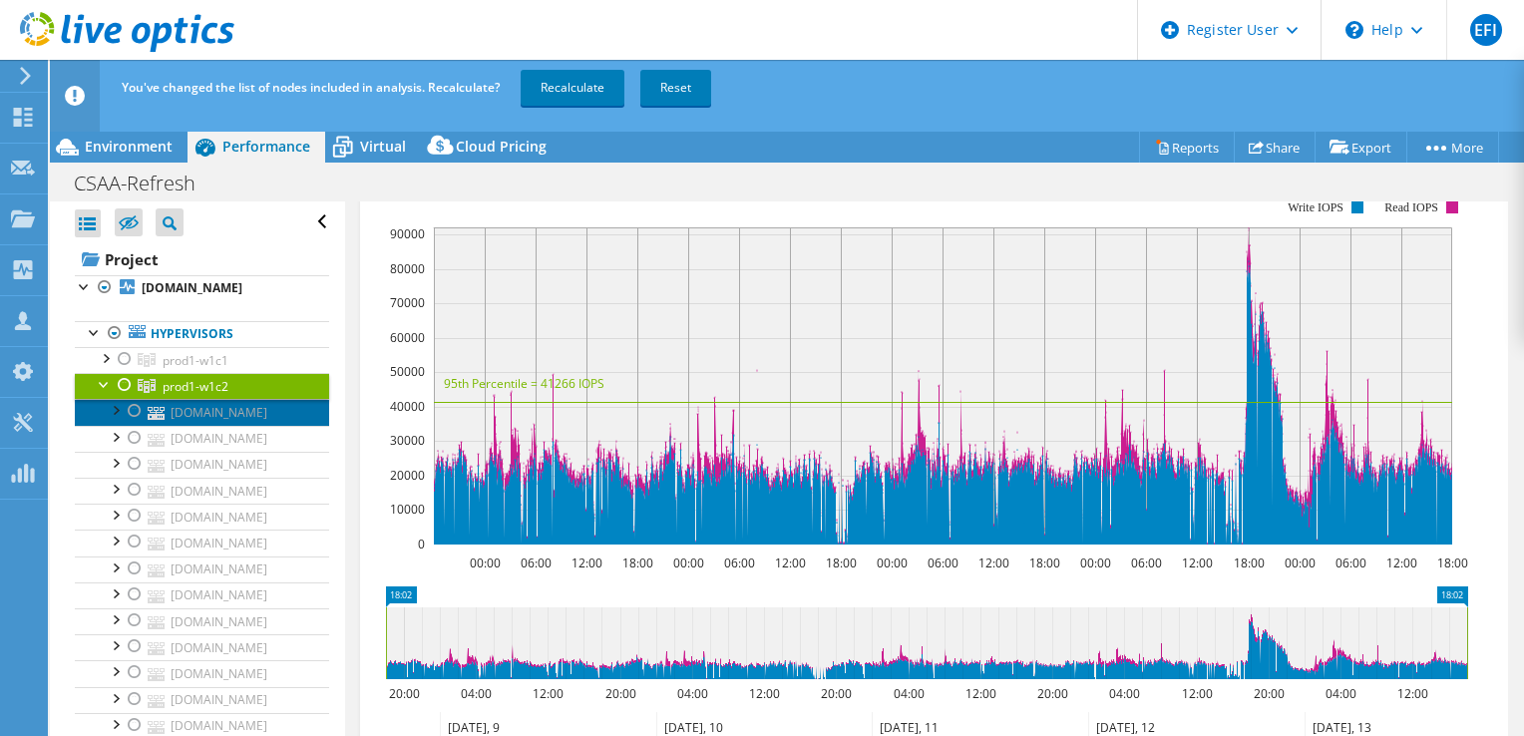
click at [219, 425] on link "[DOMAIN_NAME]" at bounding box center [202, 412] width 254 height 26
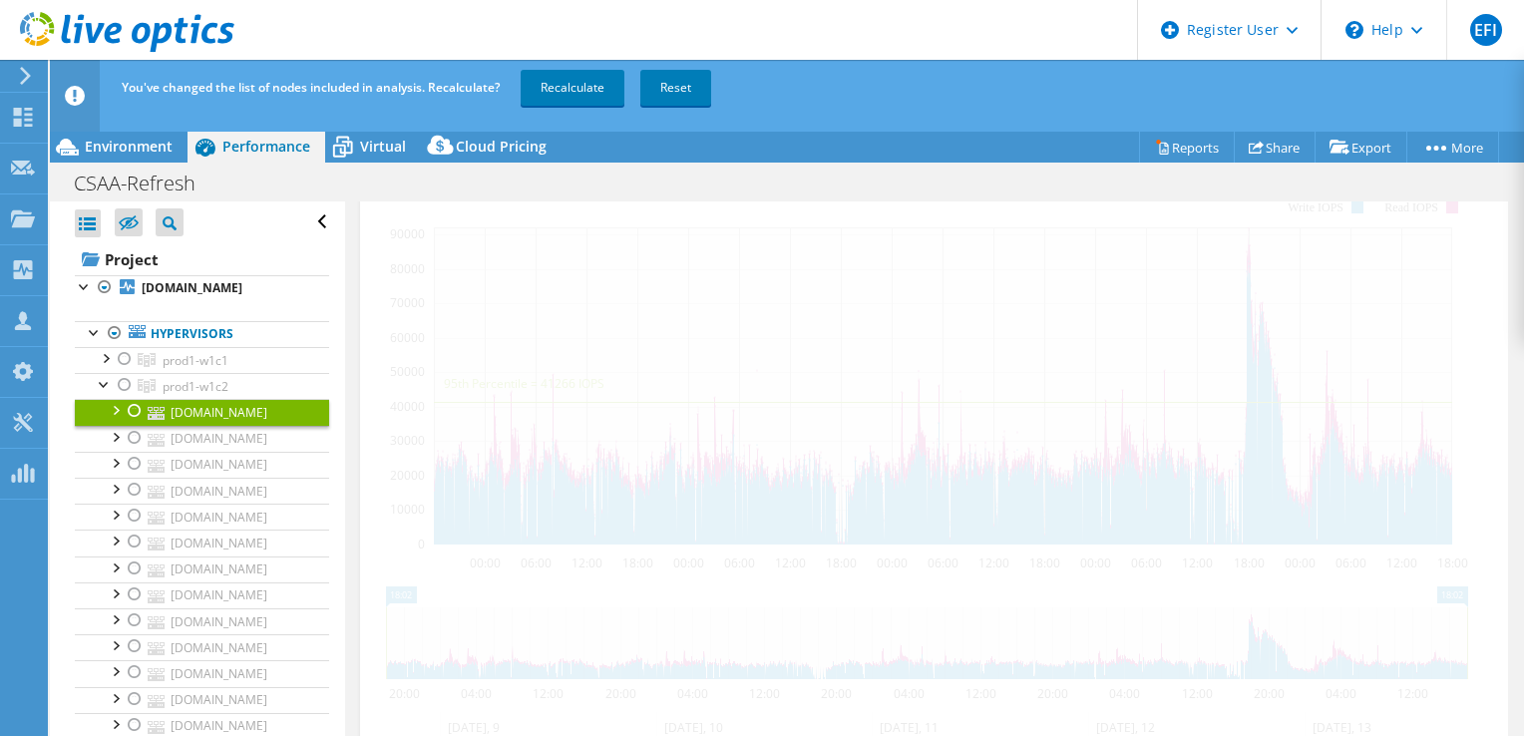
scroll to position [391, 0]
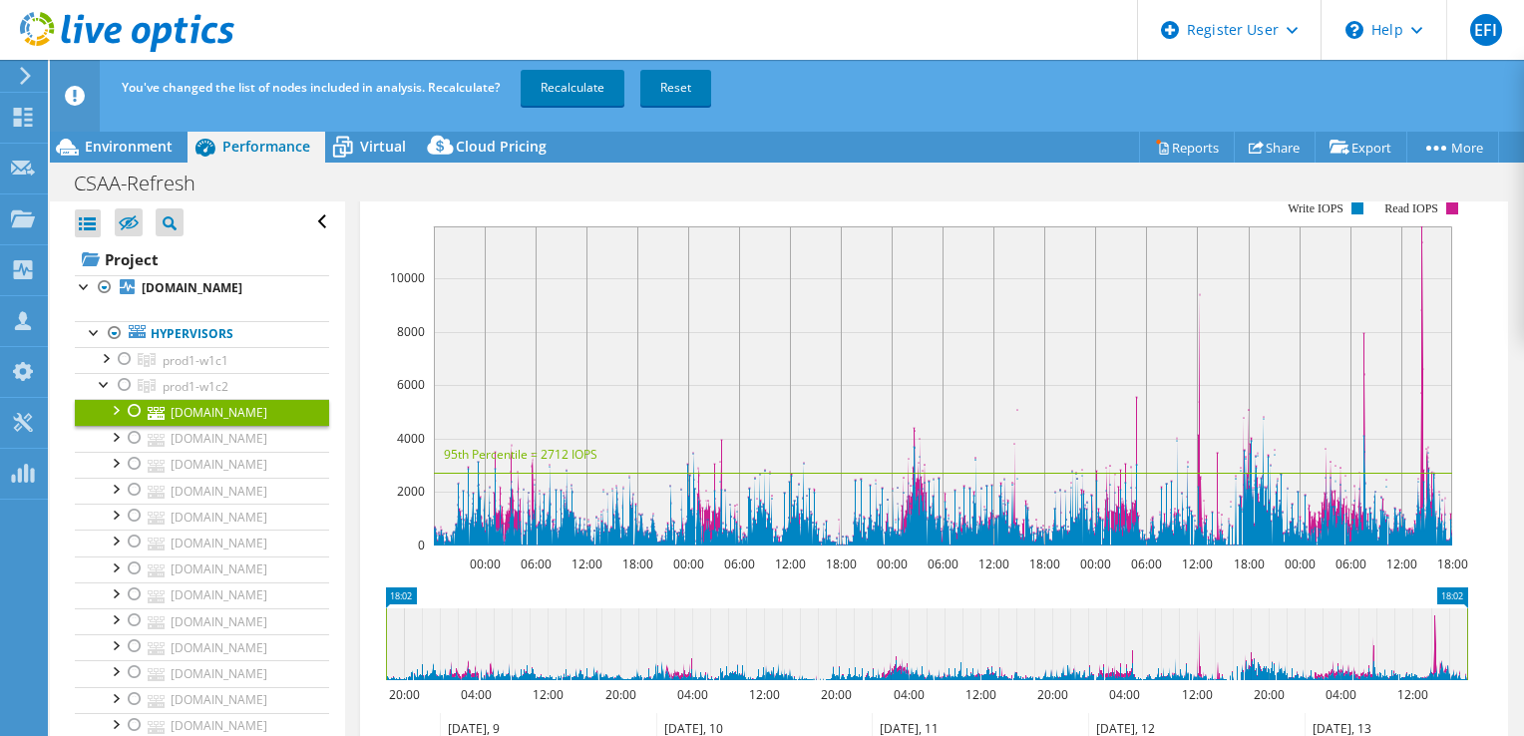
click at [112, 419] on div at bounding box center [115, 409] width 20 height 20
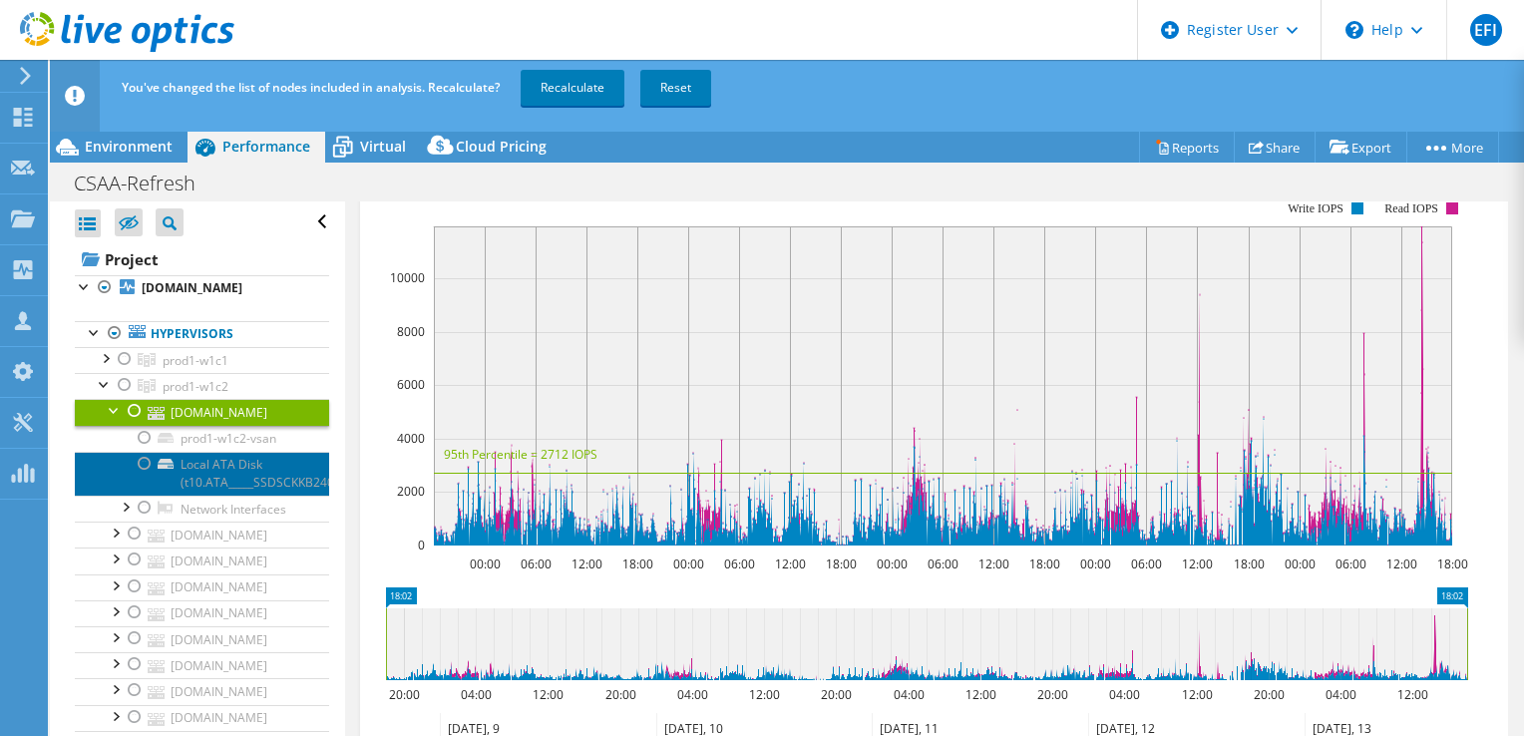
click at [223, 496] on link "Local ATA Disk (t10.ATA_____SSDSCKKB240G8R" at bounding box center [202, 474] width 254 height 44
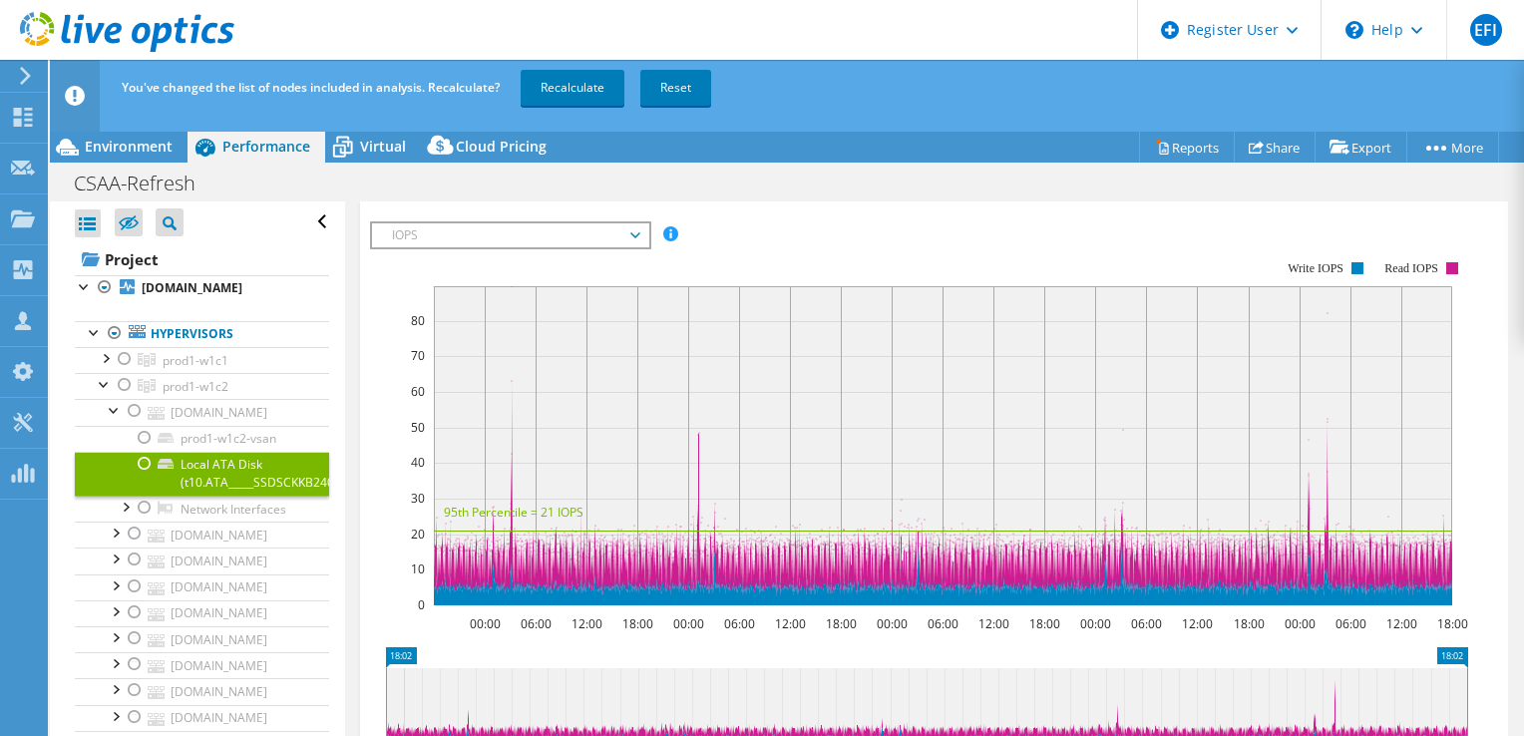
scroll to position [430, 0]
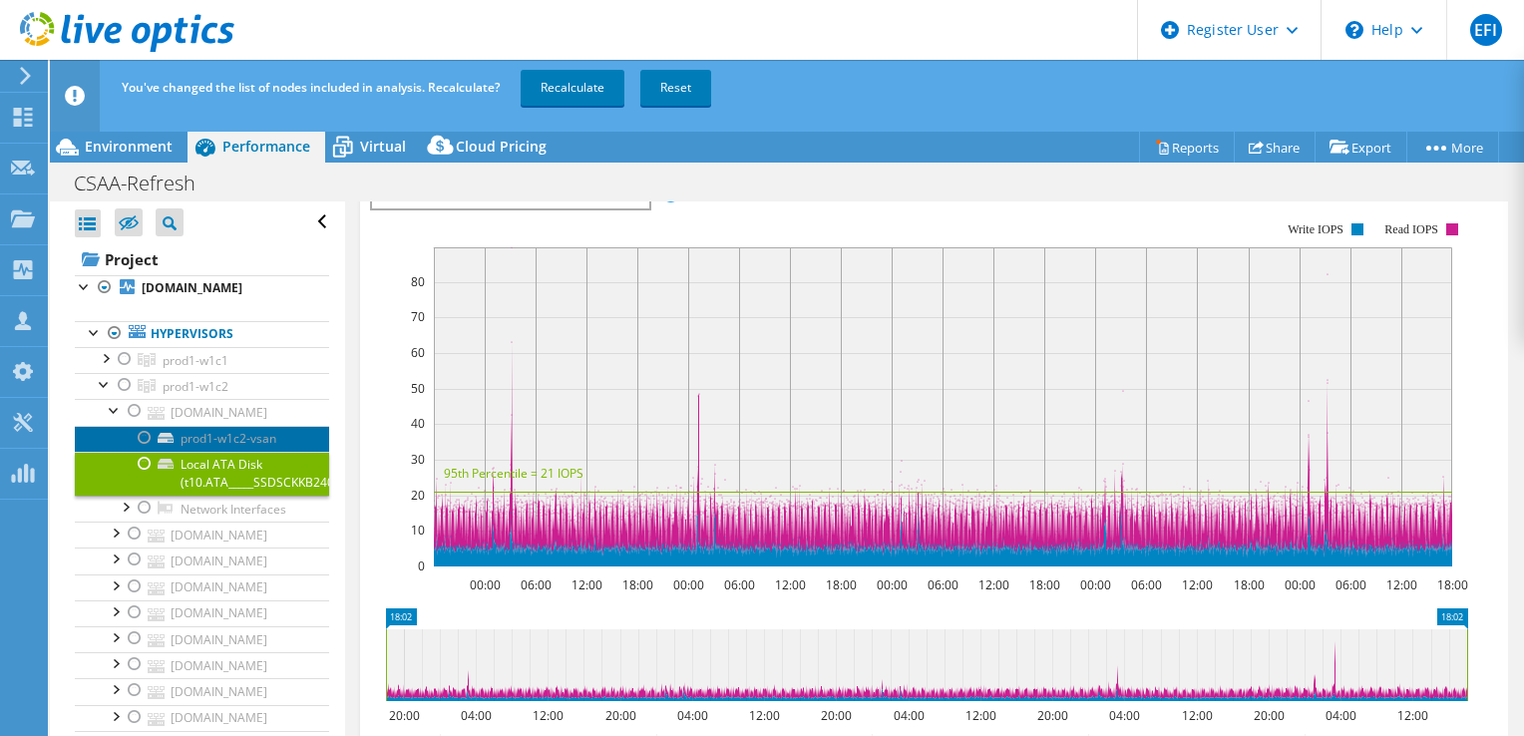
click at [198, 452] on link "prod1-w1c2-vsan" at bounding box center [202, 439] width 254 height 26
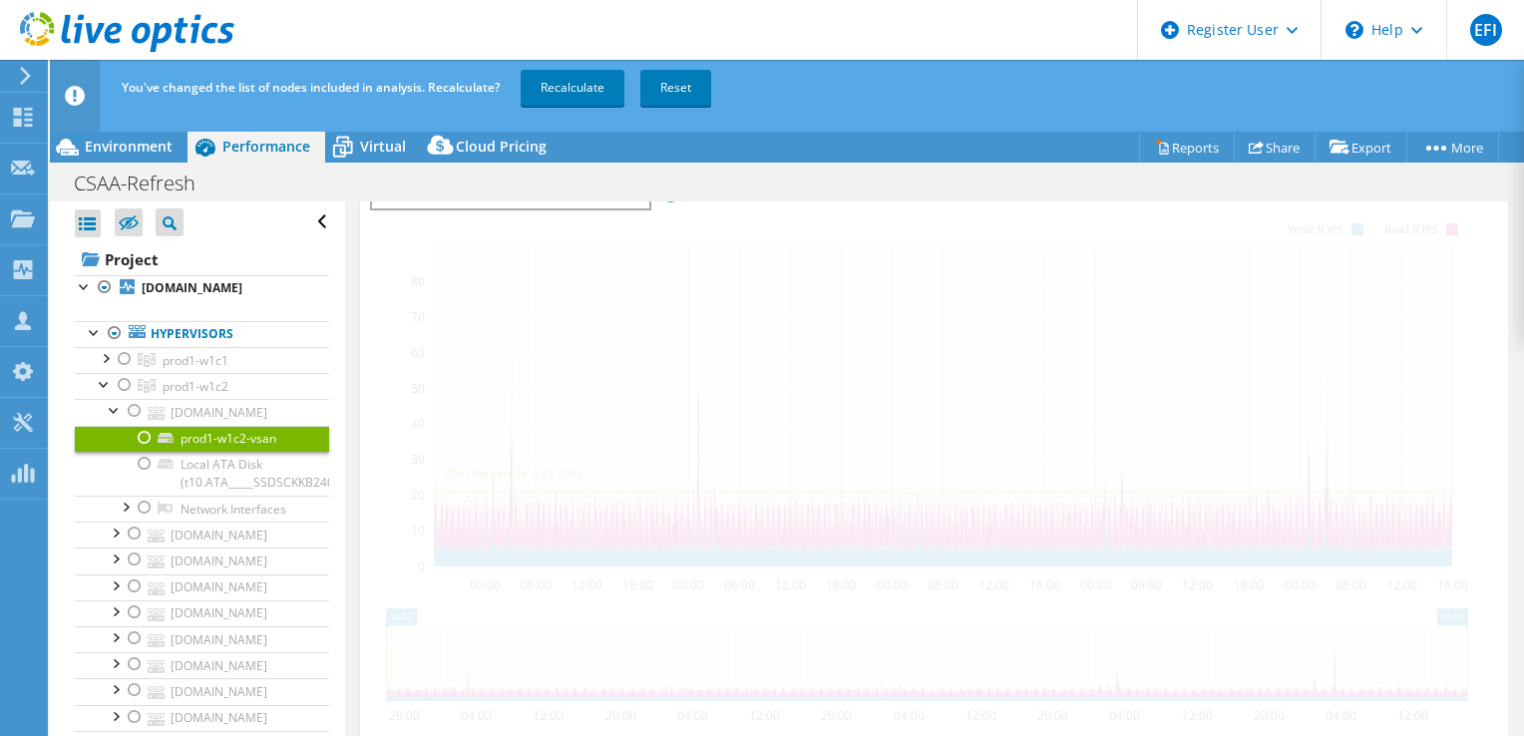
scroll to position [435, 0]
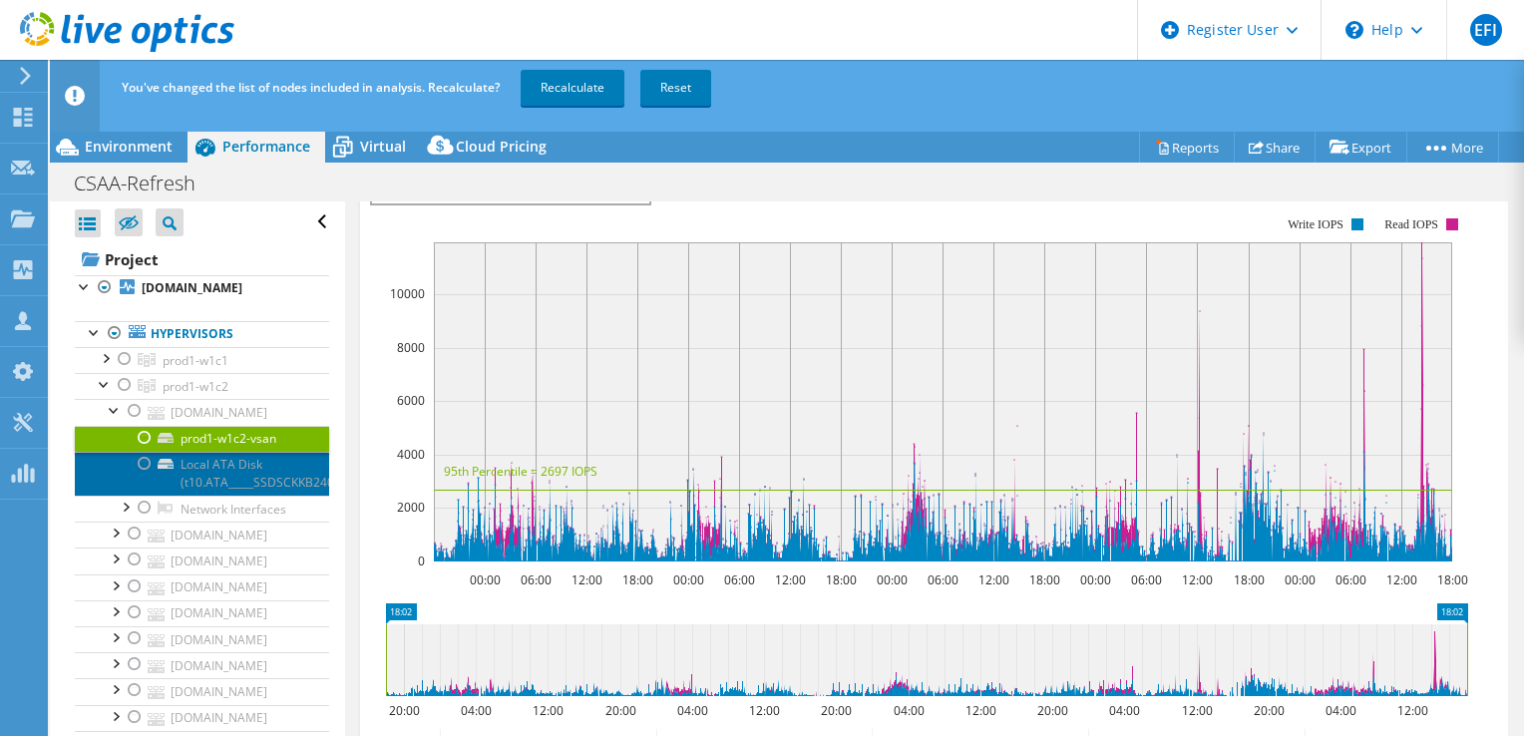
click at [211, 496] on link "Local ATA Disk (t10.ATA_____SSDSCKKB240G8R" at bounding box center [202, 474] width 254 height 44
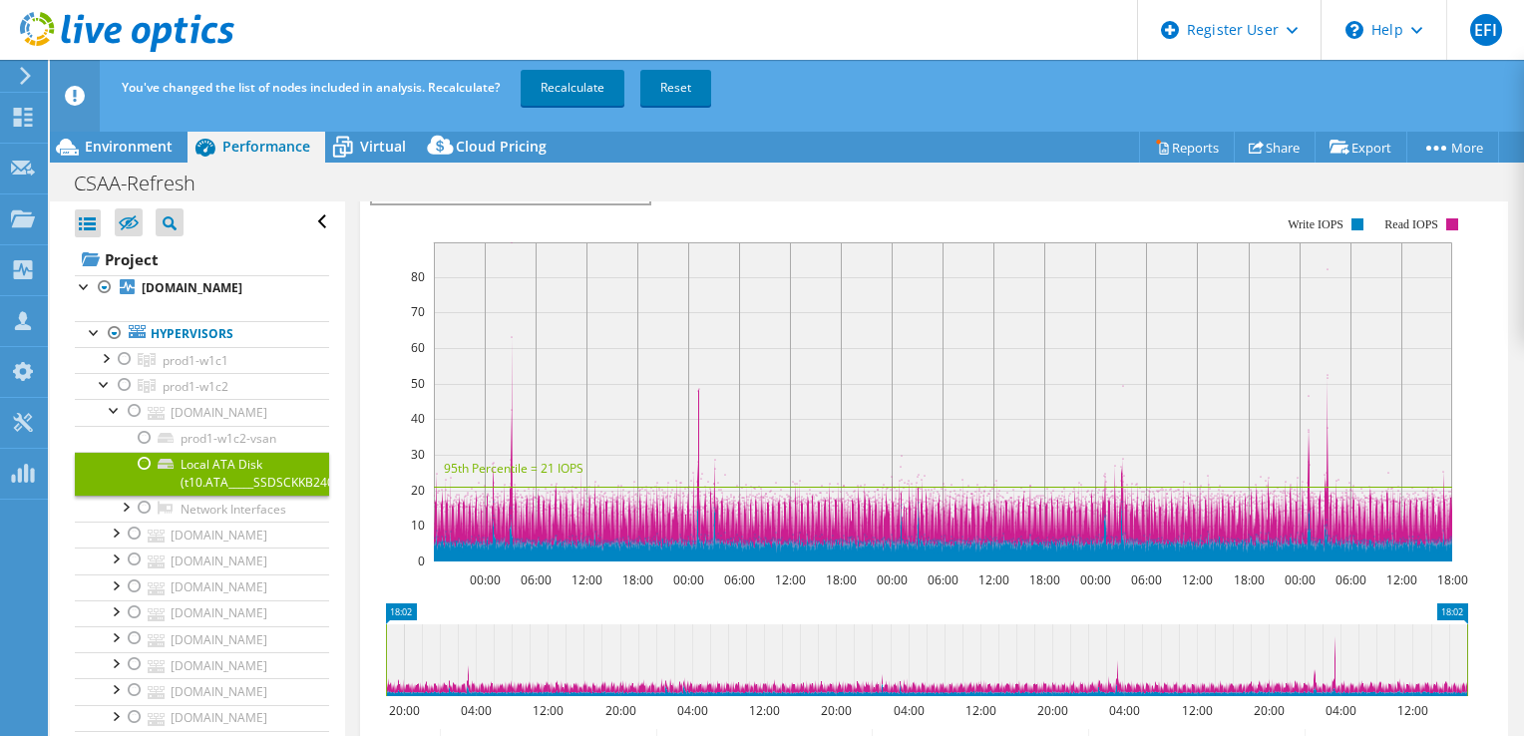
scroll to position [430, 0]
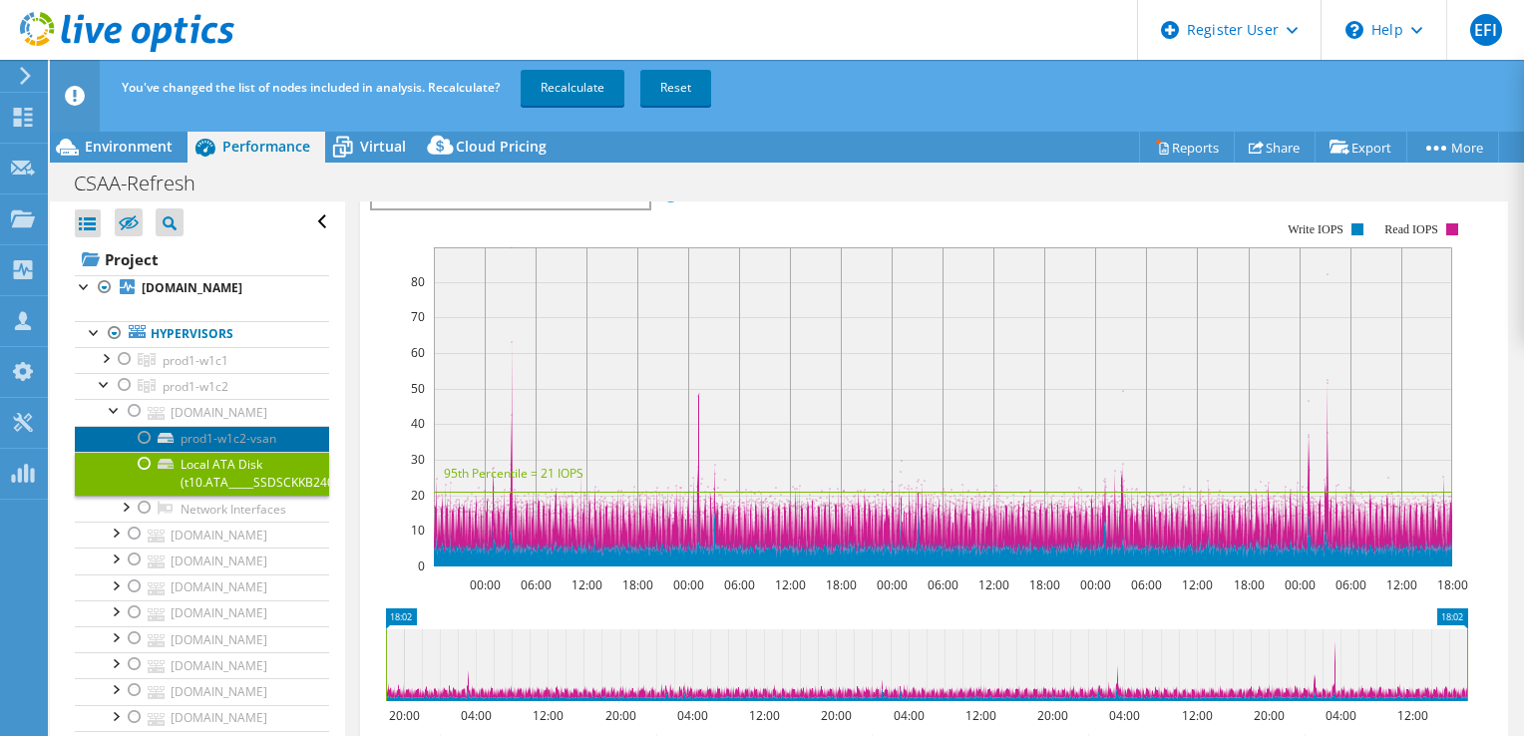
click at [196, 452] on link "prod1-w1c2-vsan" at bounding box center [202, 439] width 254 height 26
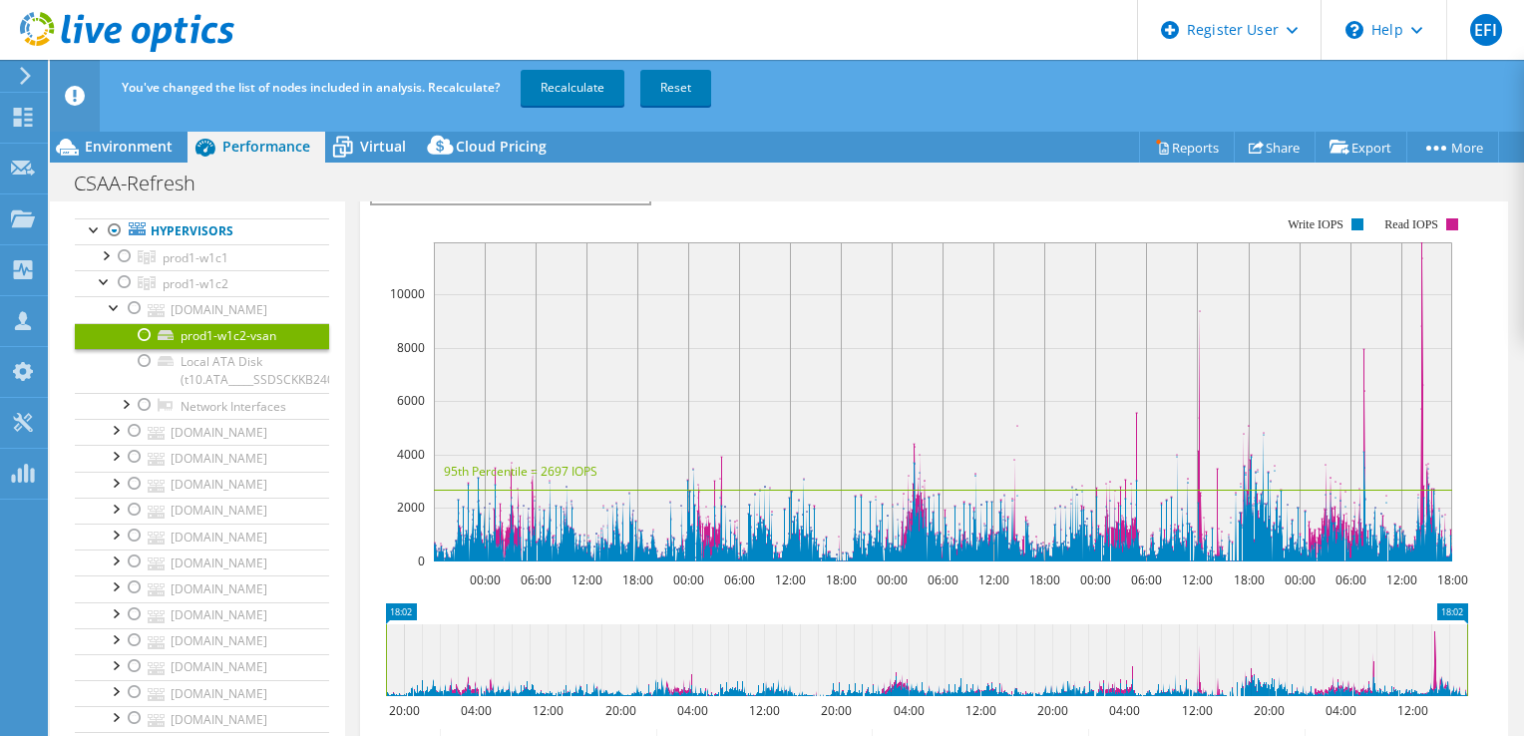
scroll to position [108, 0]
